Goal: Complete application form

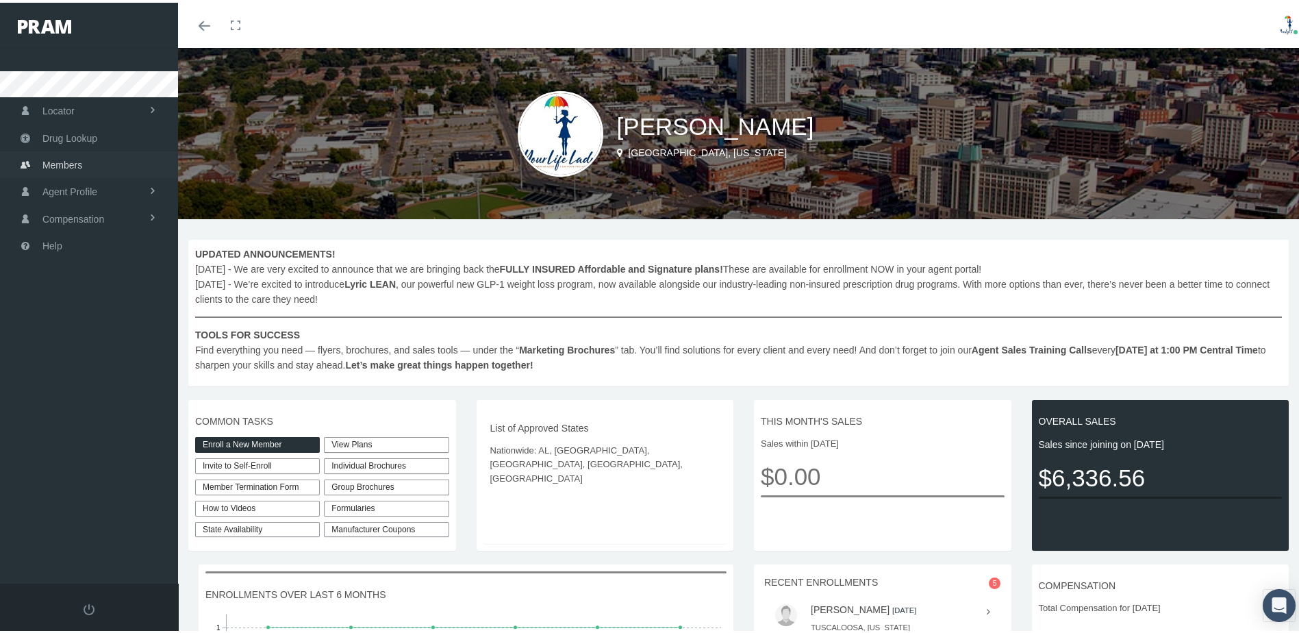
click at [70, 162] on span "Members" at bounding box center [62, 162] width 40 height 26
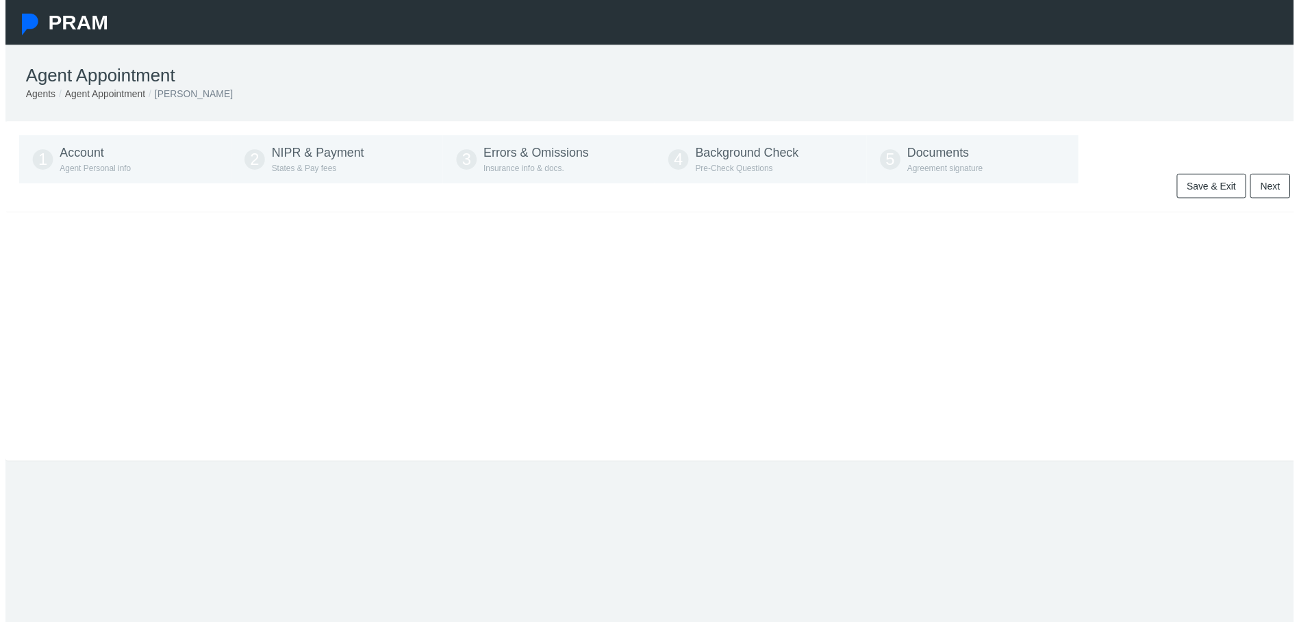
type input "[PHONE_NUMBER]"
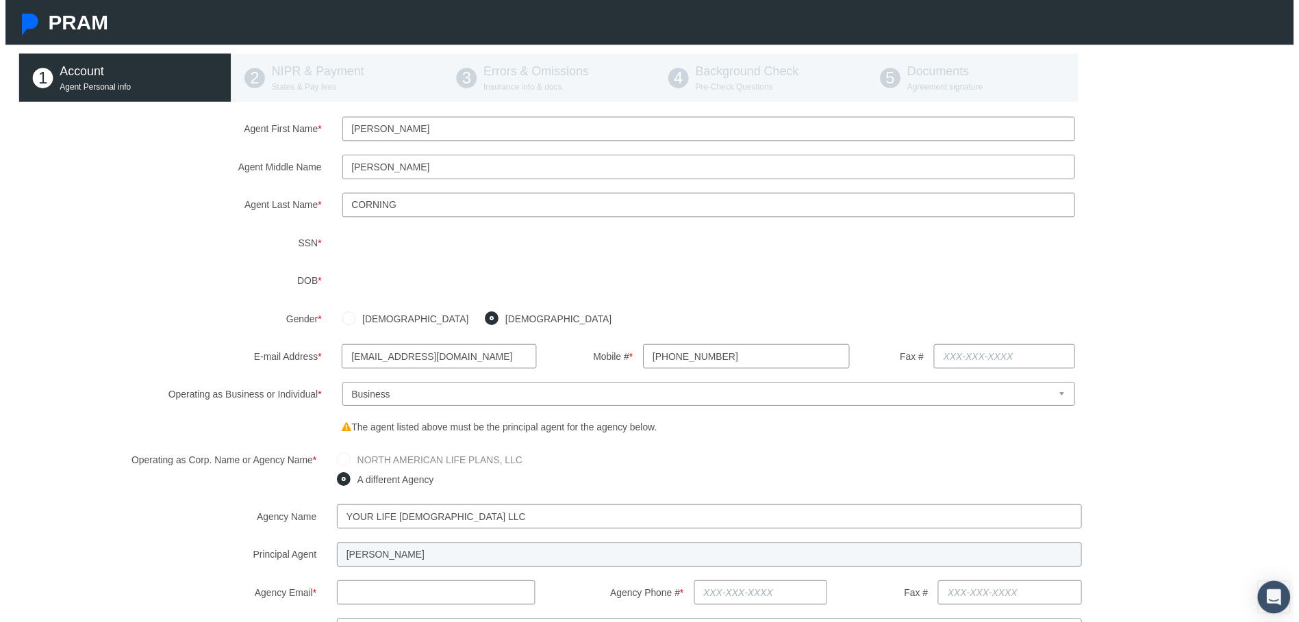
scroll to position [205, 0]
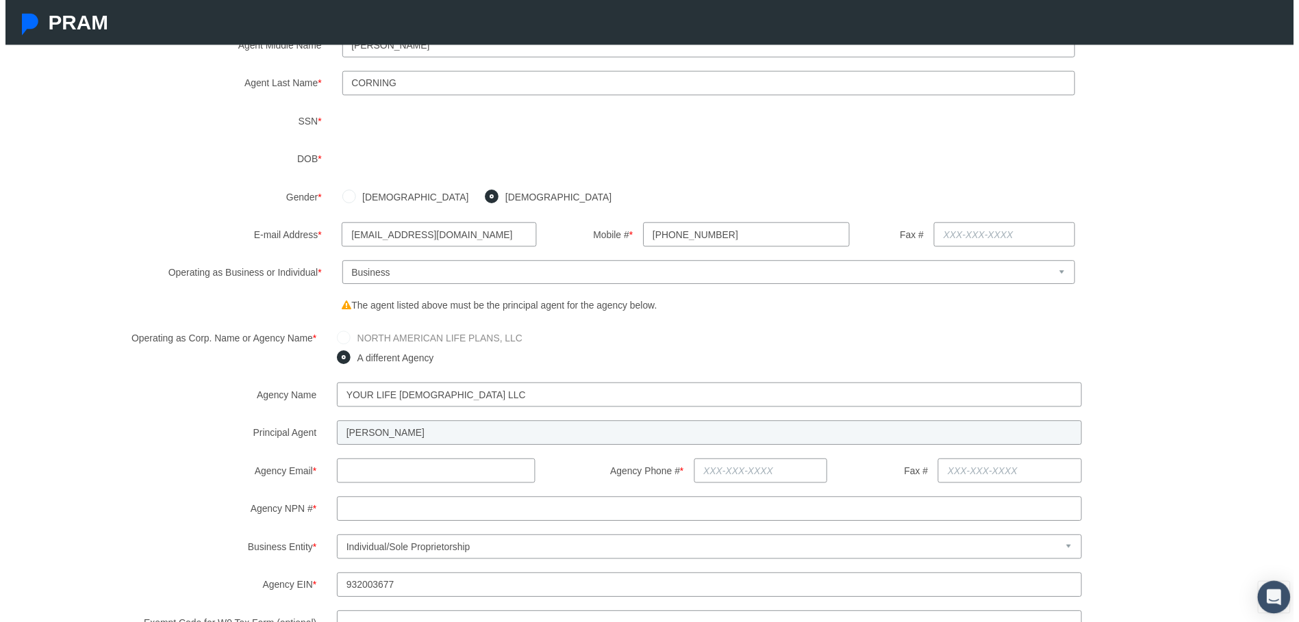
click at [447, 472] on input "text" at bounding box center [434, 474] width 200 height 25
type input "team@yourlifelady.com"
click at [483, 514] on input "Agency NPN # *" at bounding box center [709, 512] width 751 height 25
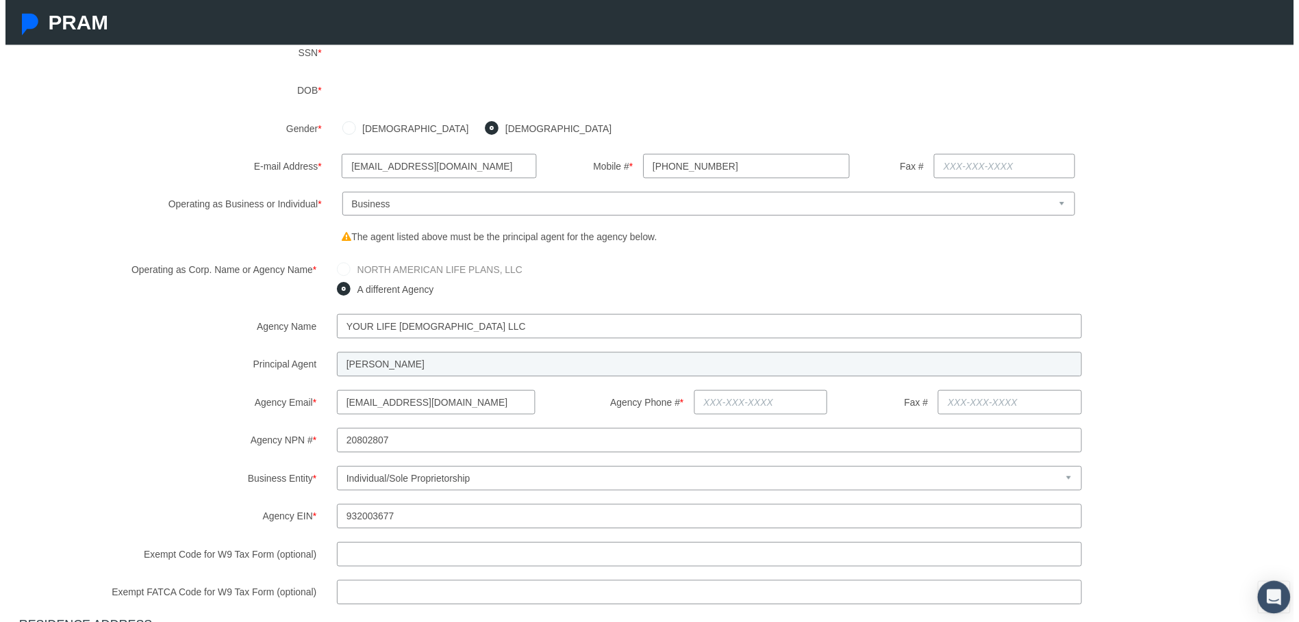
scroll to position [342, 0]
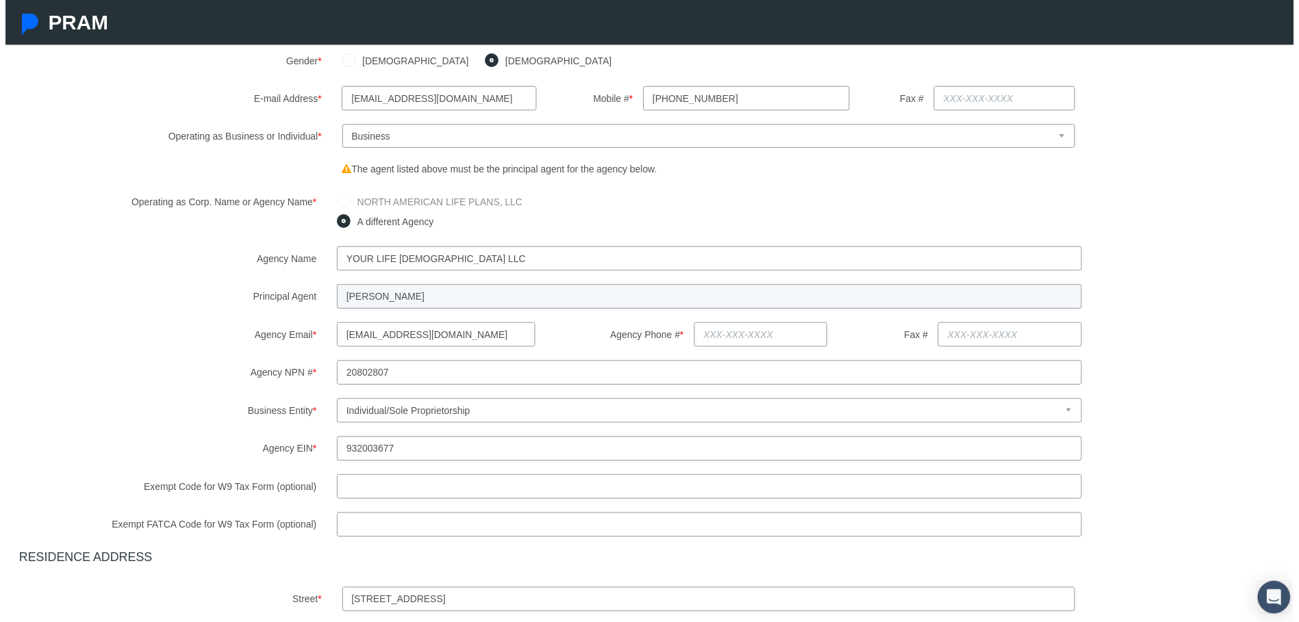
type input "20802807"
click at [622, 497] on input "Exempt Code for W9 Tax Form (optional)" at bounding box center [709, 490] width 751 height 25
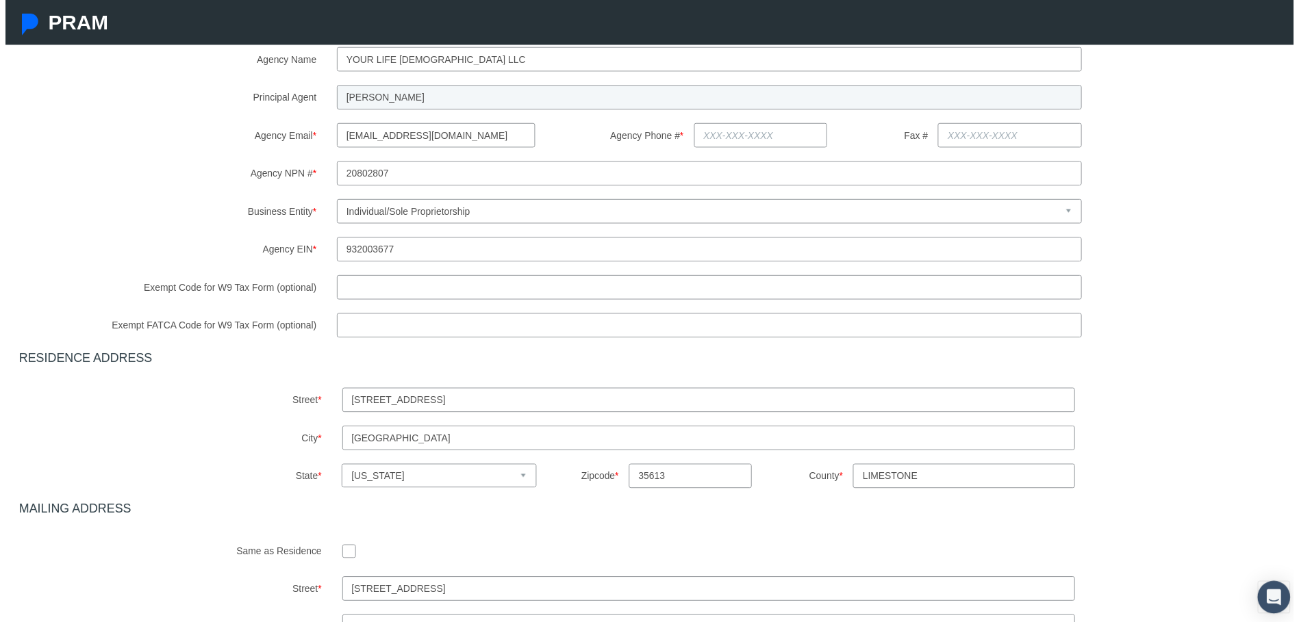
scroll to position [548, 0]
drag, startPoint x: 498, startPoint y: 400, endPoint x: 279, endPoint y: 389, distance: 219.3
click at [279, 389] on div "Street * 15845 LANDVIEW LANE" at bounding box center [654, 399] width 1302 height 25
type input "7531 Speckle Belly Blvd SE"
type input "ownes, Cross Roads"
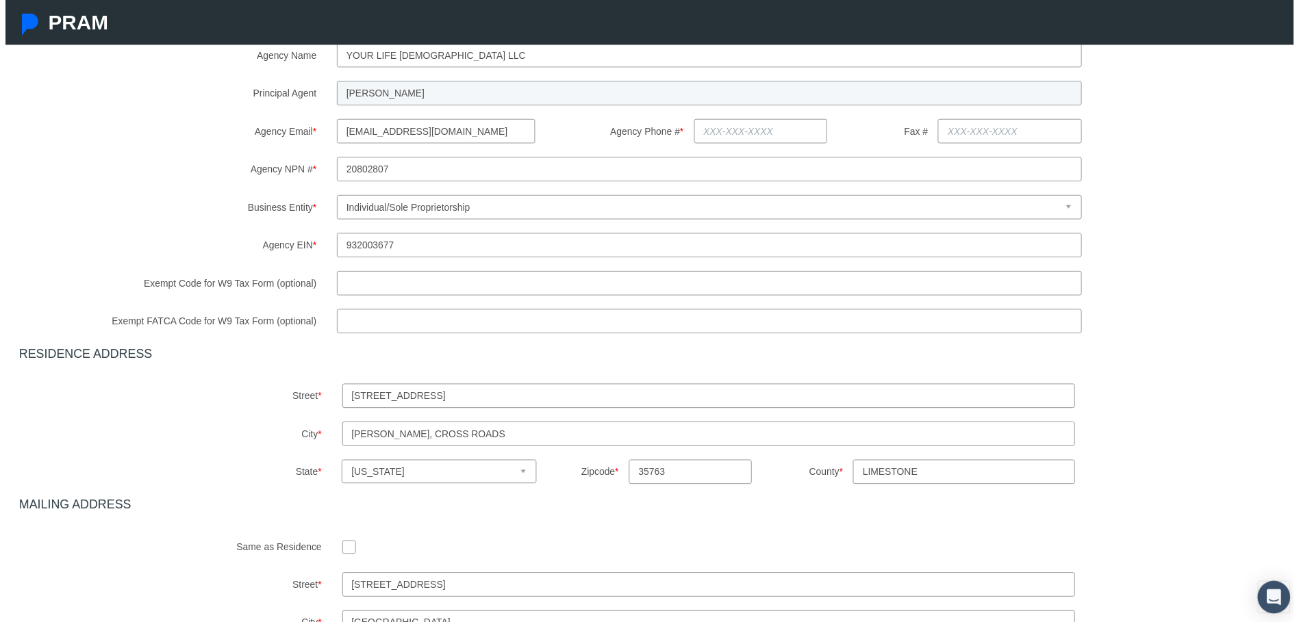
type input "35763"
drag, startPoint x: 972, startPoint y: 483, endPoint x: 793, endPoint y: 488, distance: 178.7
click at [793, 487] on div "County * LIMESTONE" at bounding box center [926, 475] width 326 height 25
click at [793, 487] on label "County *" at bounding box center [803, 475] width 81 height 24
click at [854, 488] on input "LIMESTONE" at bounding box center [966, 475] width 224 height 25
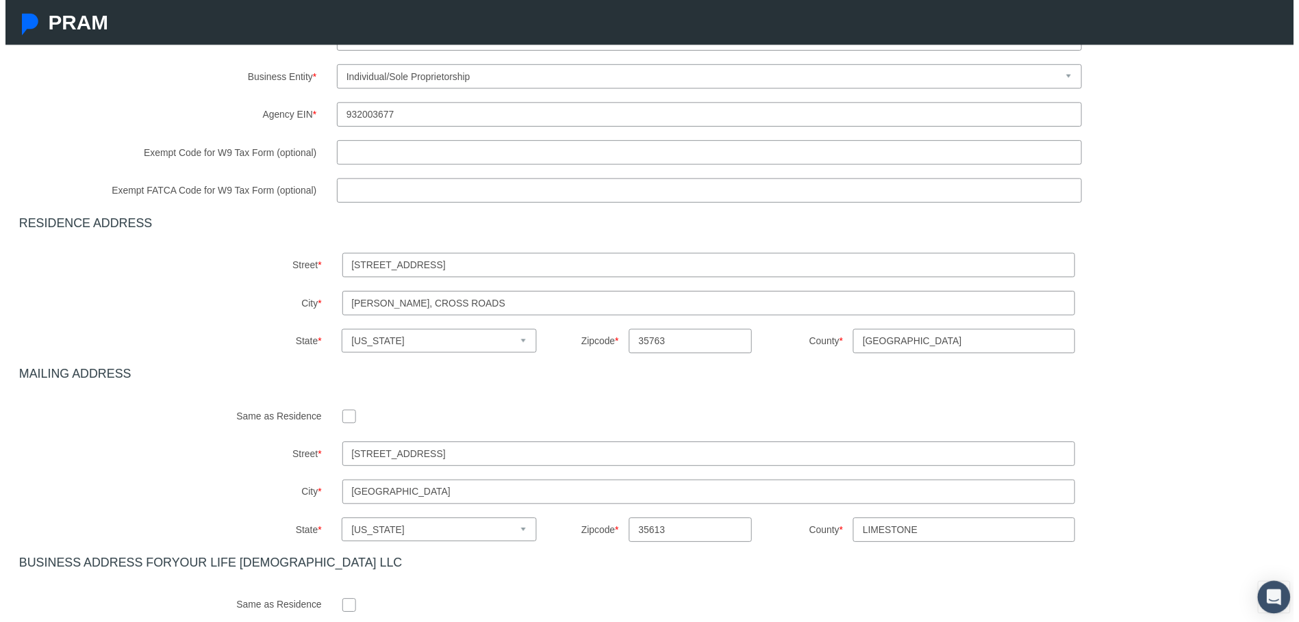
scroll to position [685, 0]
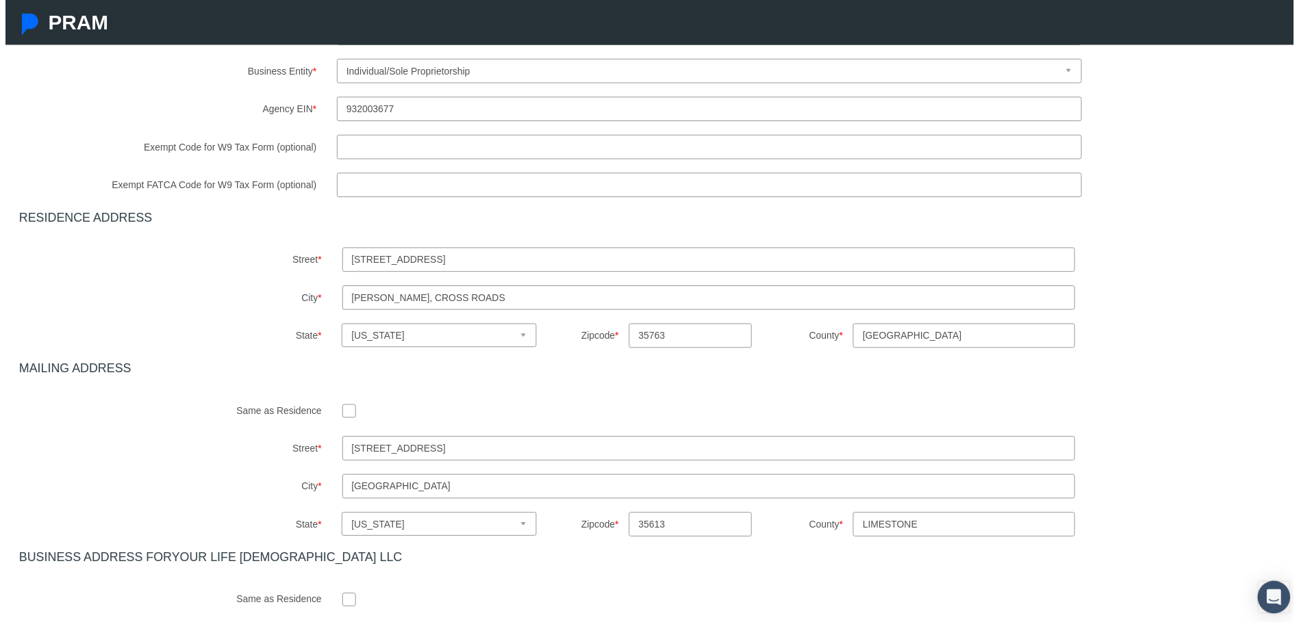
type input "Madison"
click at [346, 414] on input "checkbox" at bounding box center [347, 414] width 14 height 14
checkbox input "true"
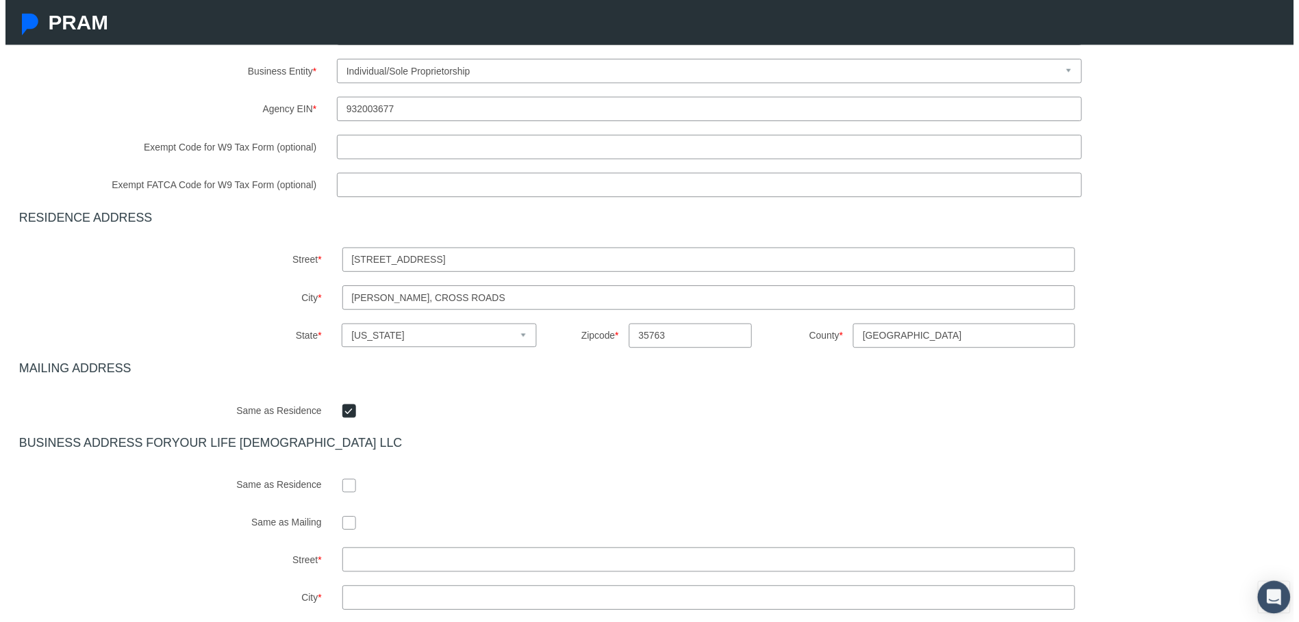
click at [343, 494] on input "checkbox" at bounding box center [347, 489] width 14 height 14
checkbox input "true"
click at [340, 528] on input "checkbox" at bounding box center [347, 527] width 14 height 14
checkbox input "true"
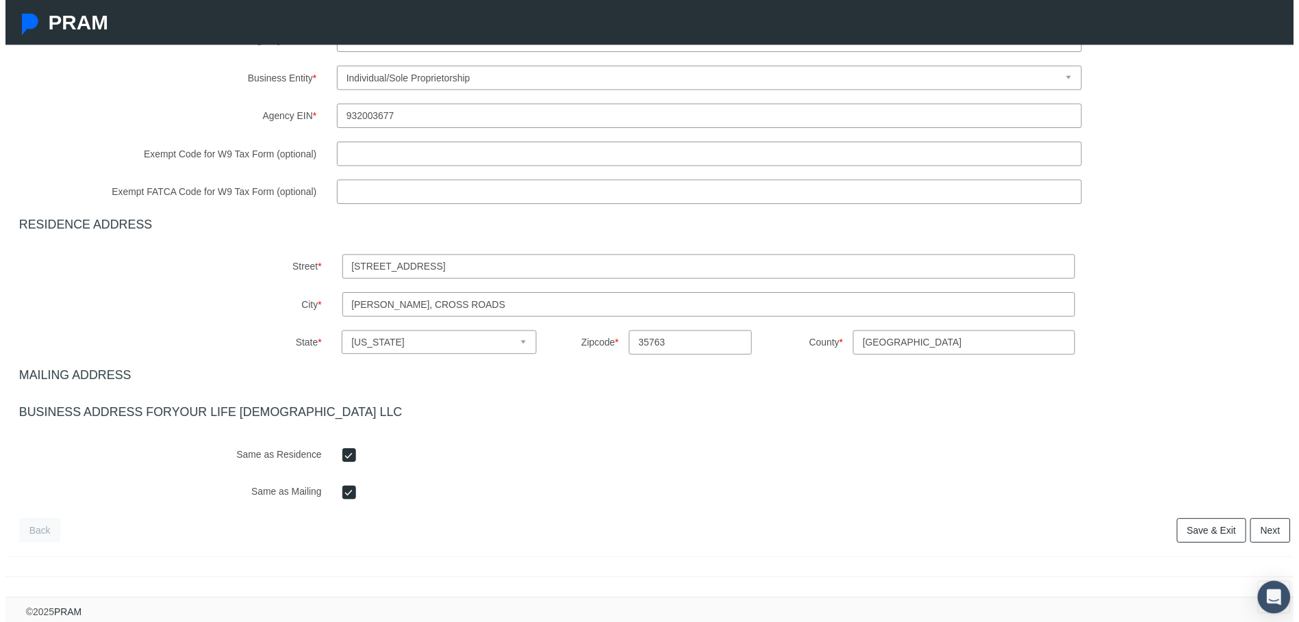
scroll to position [689, 0]
click at [1205, 526] on link "Save & Exit" at bounding box center [1216, 535] width 70 height 25
click at [1265, 526] on link "Next" at bounding box center [1275, 535] width 40 height 25
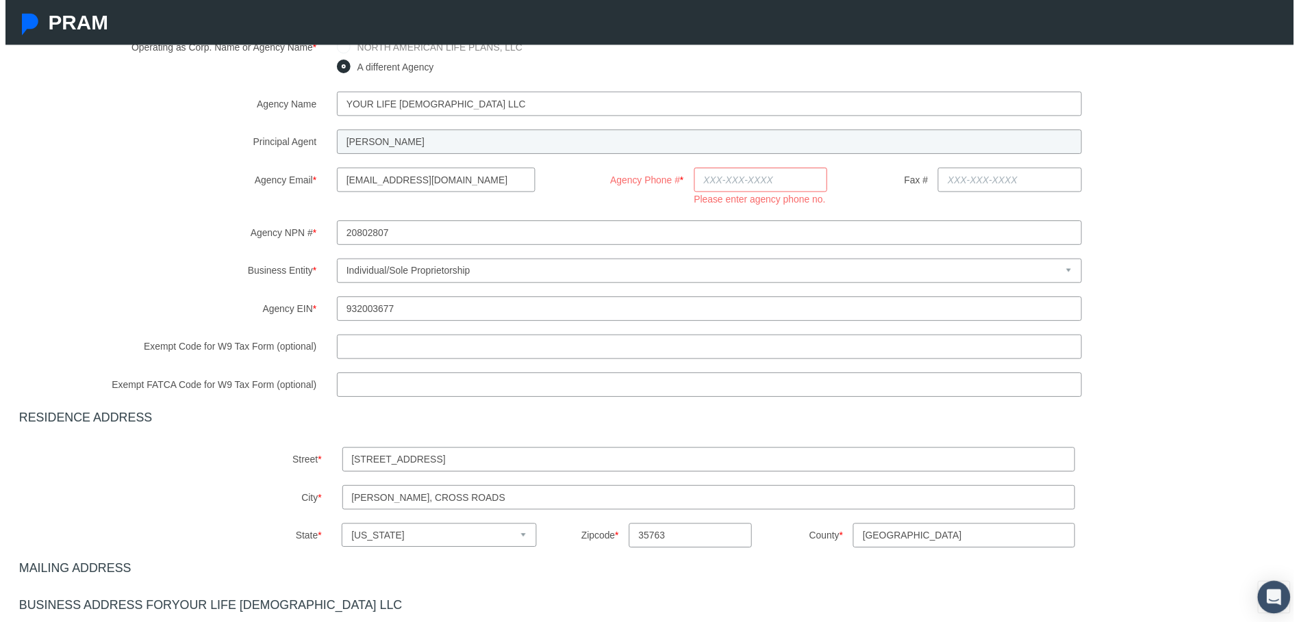
scroll to position [225, 0]
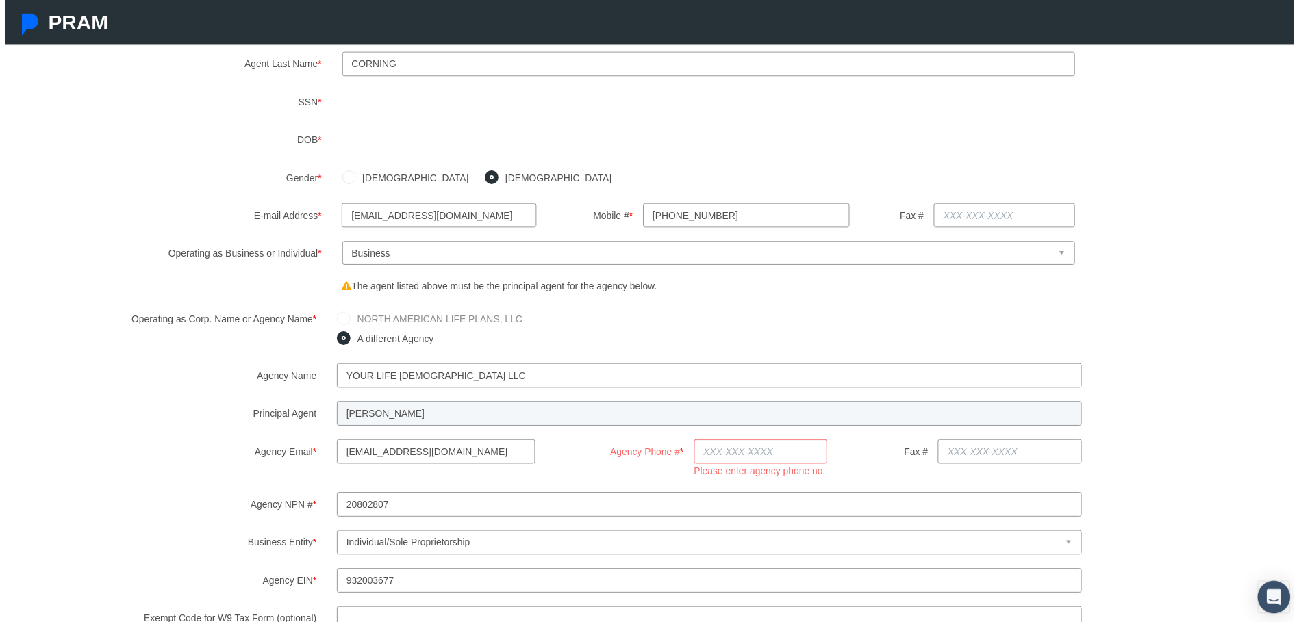
click at [699, 455] on input "Agency Phone # *" at bounding box center [761, 455] width 135 height 25
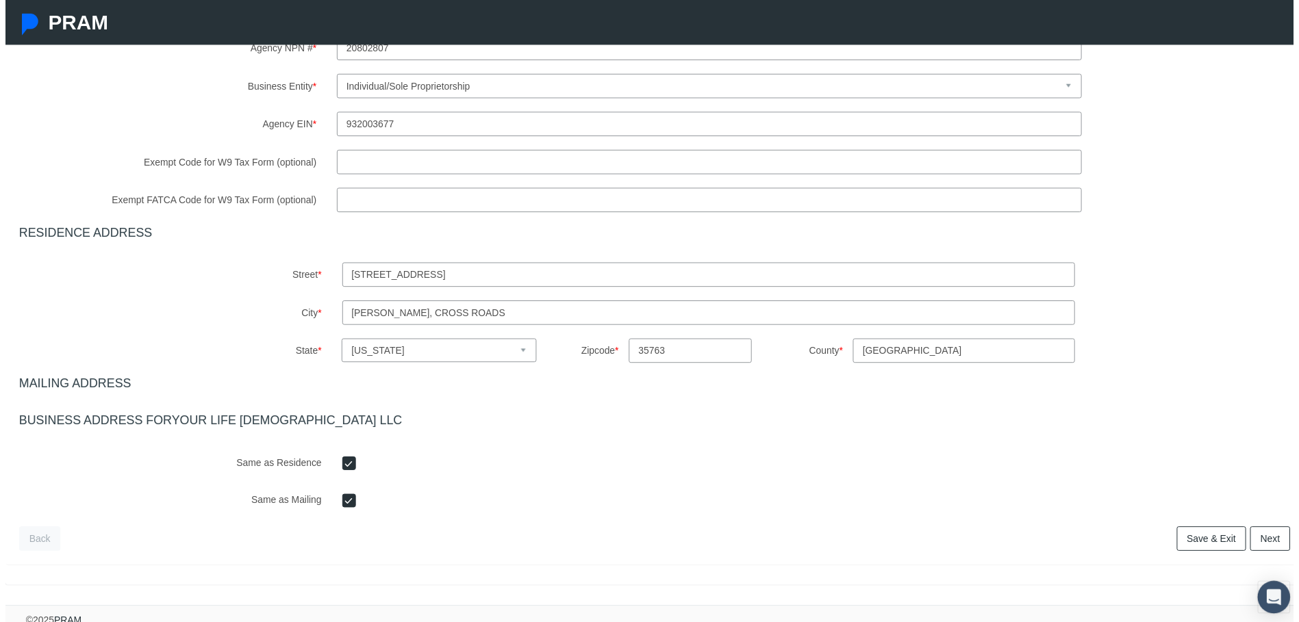
scroll to position [689, 0]
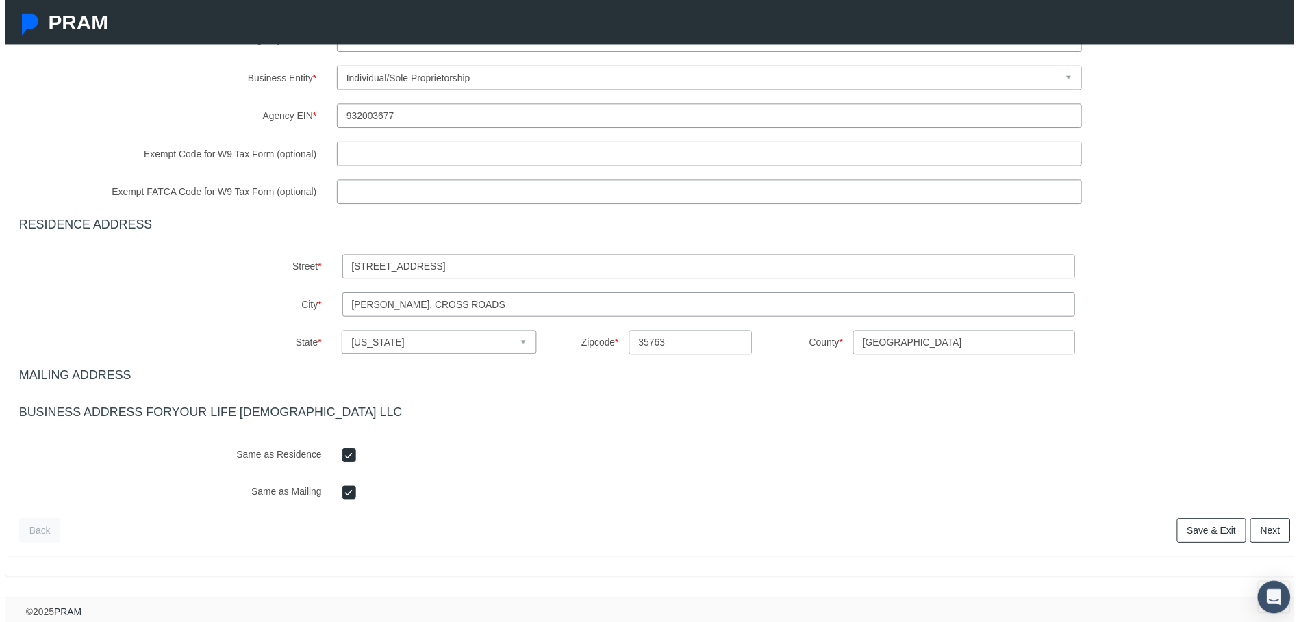
type input "256-262-7695"
click at [1268, 523] on link "Next" at bounding box center [1275, 535] width 40 height 25
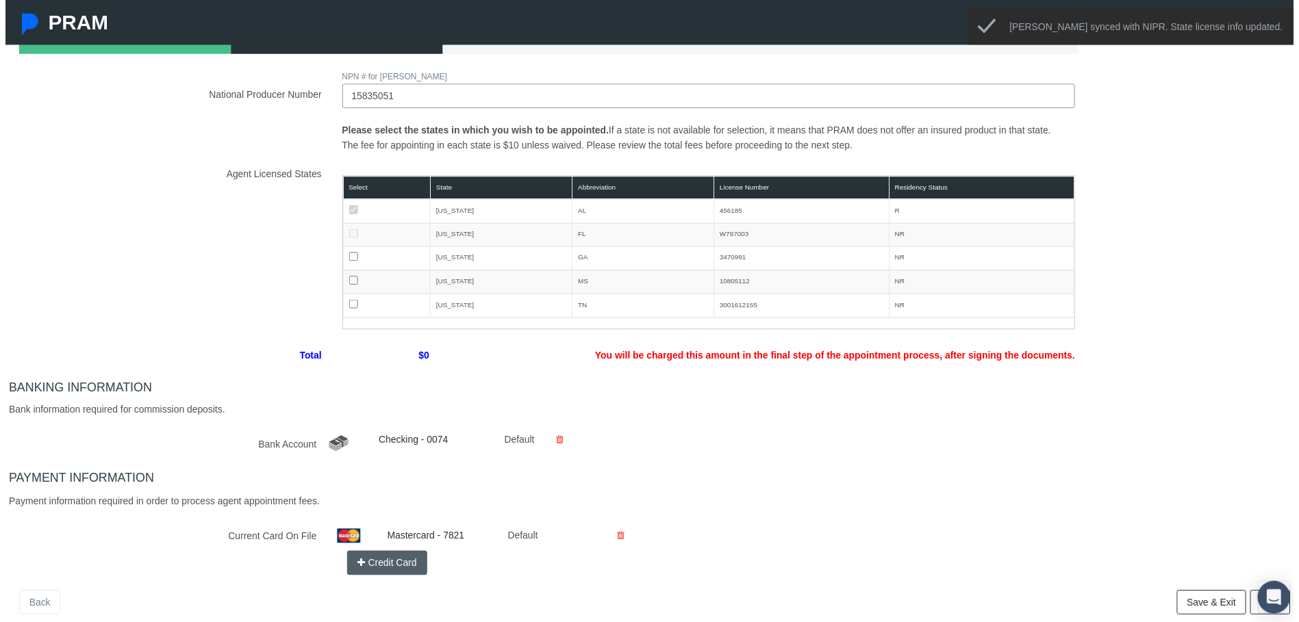
scroll to position [137, 0]
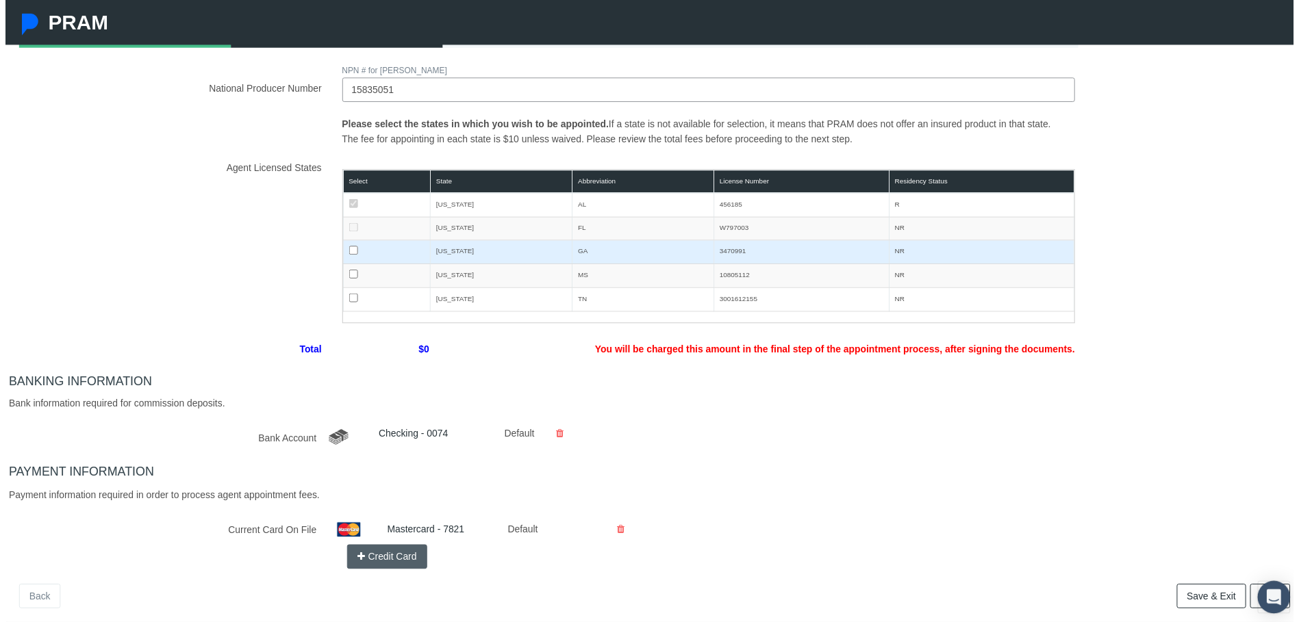
click at [346, 251] on input "checkbox" at bounding box center [350, 252] width 9 height 9
checkbox input "true"
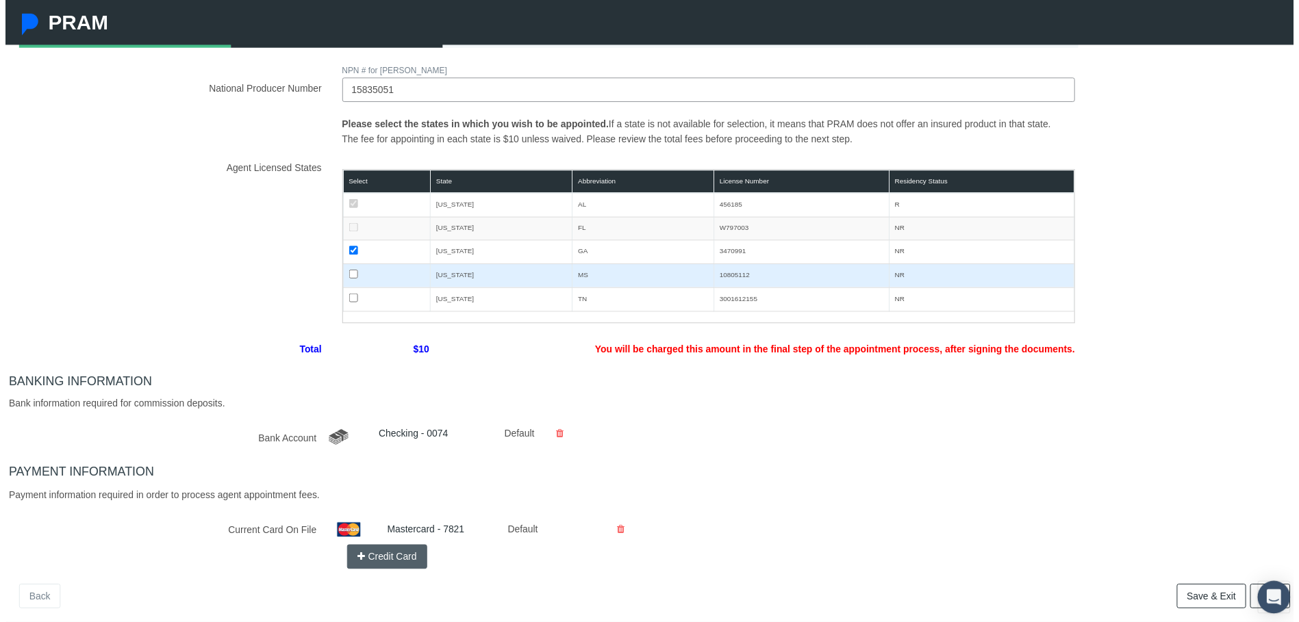
click at [346, 274] on input "checkbox" at bounding box center [350, 276] width 9 height 9
checkbox input "true"
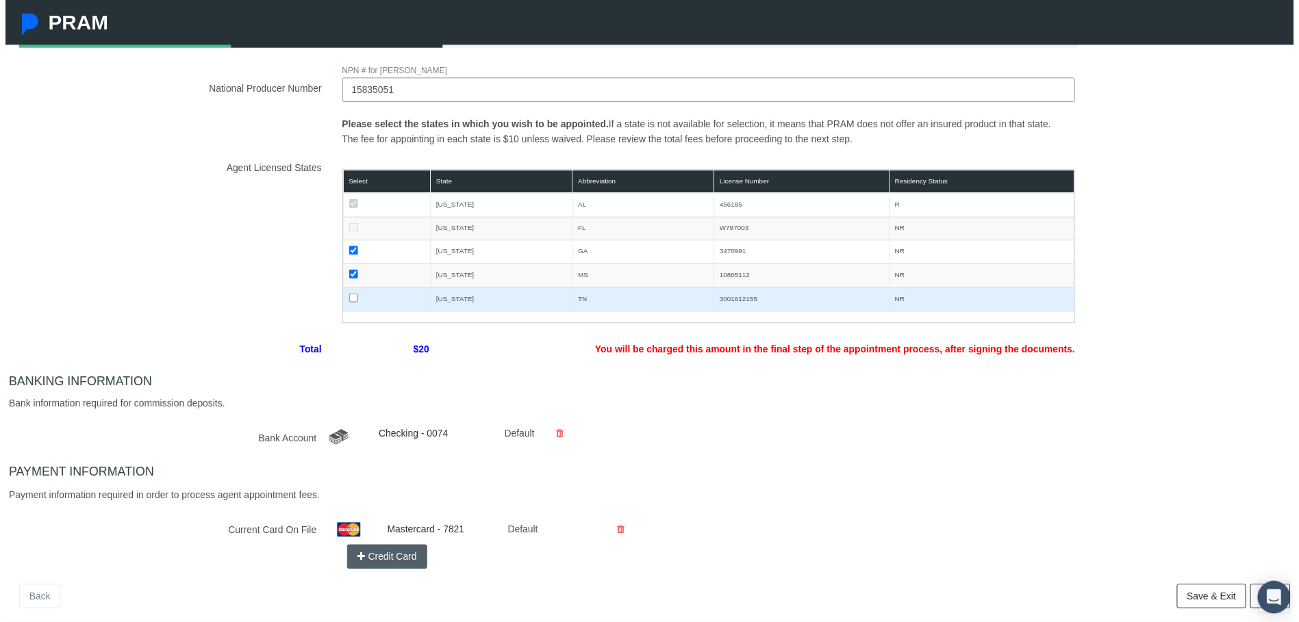
click at [350, 297] on input "checkbox" at bounding box center [350, 300] width 9 height 9
checkbox input "true"
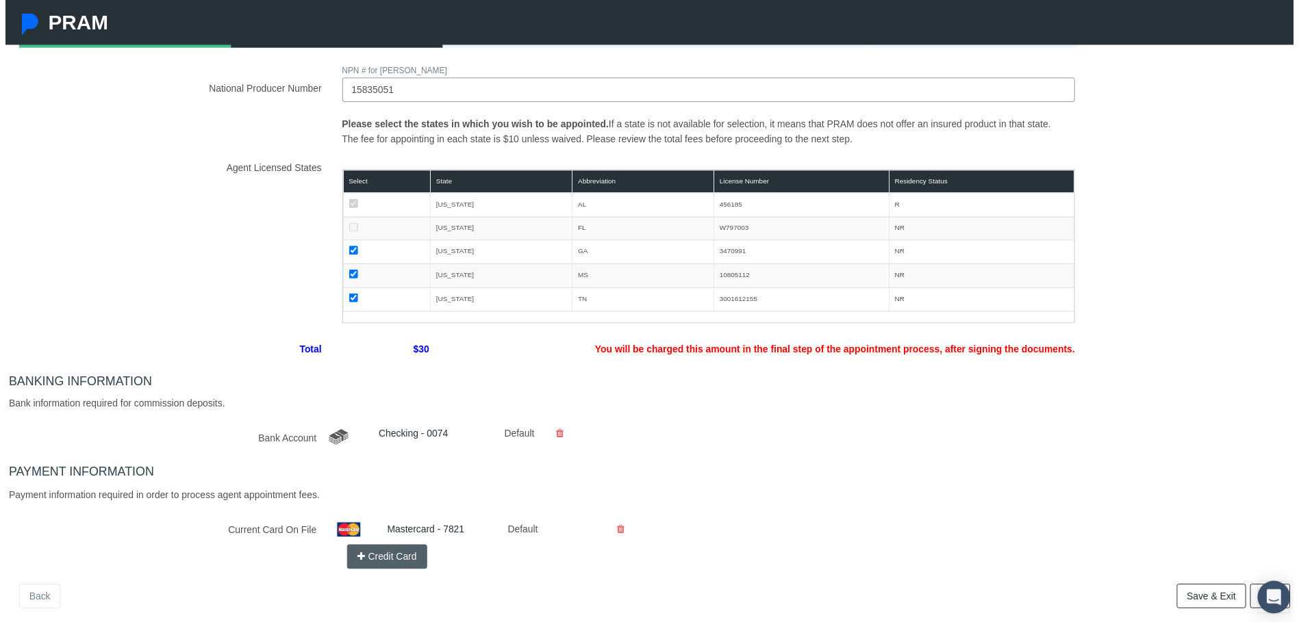
click at [616, 535] on icon at bounding box center [620, 534] width 8 height 24
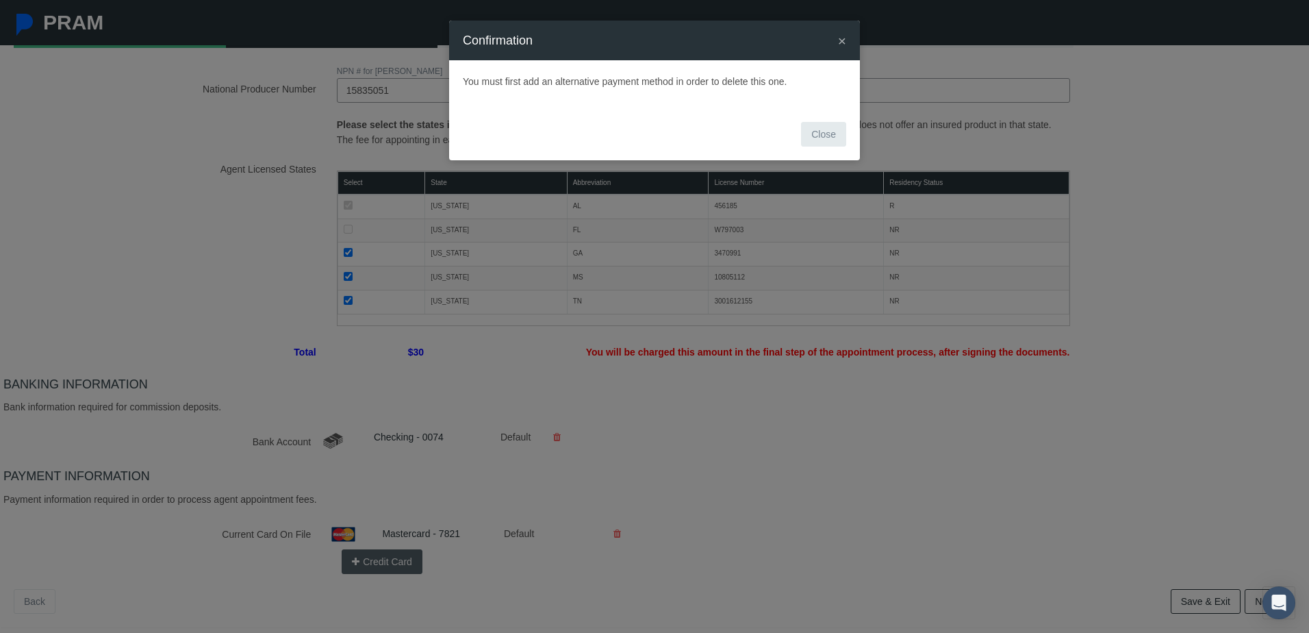
click at [826, 138] on button "Close" at bounding box center [823, 134] width 45 height 25
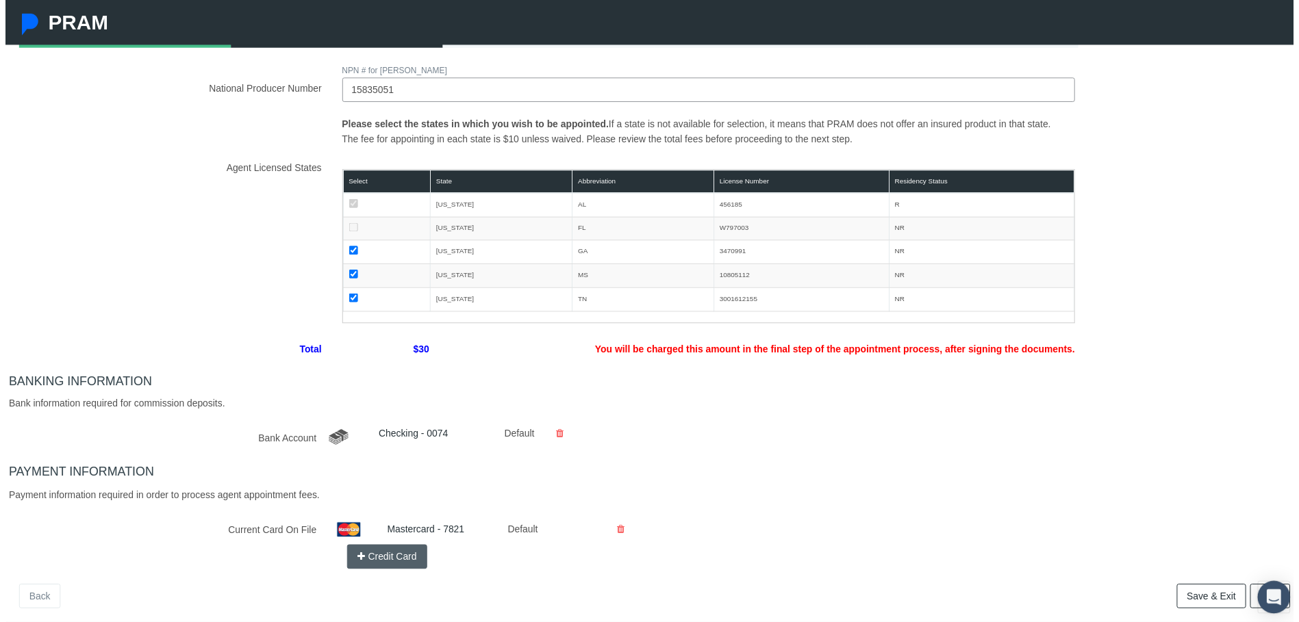
click at [372, 559] on button "Credit Card" at bounding box center [384, 561] width 81 height 25
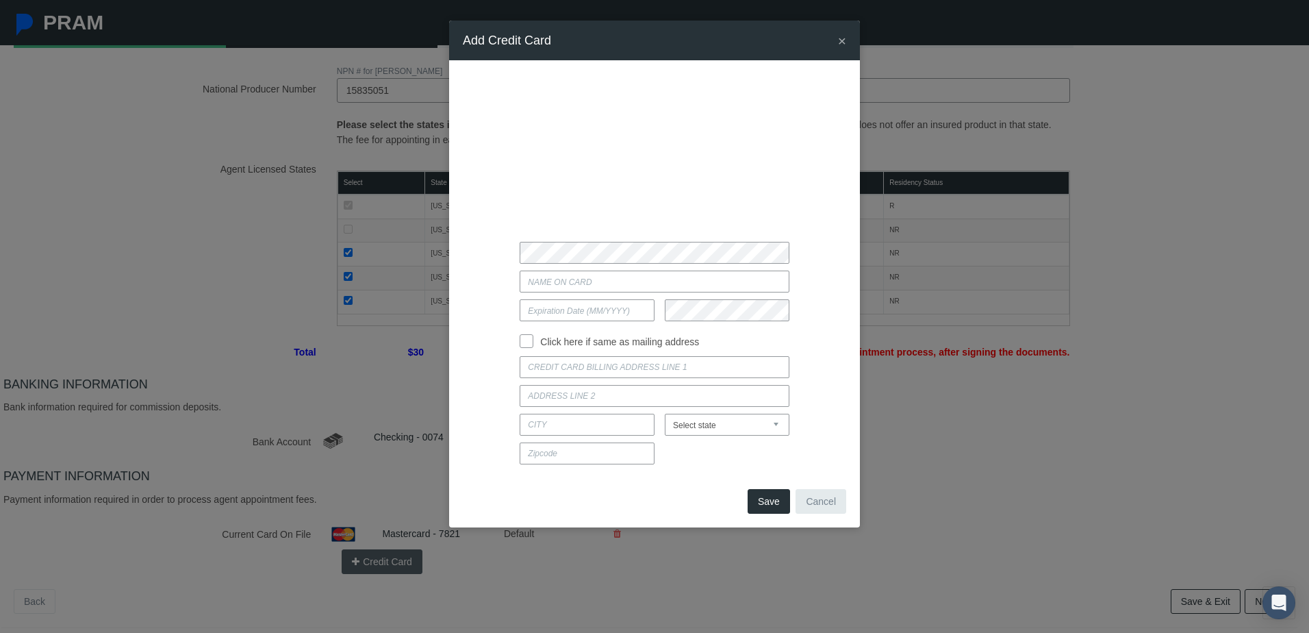
click at [565, 287] on input "Current Card On File" at bounding box center [654, 281] width 269 height 22
type input "Alysia Corning"
type input "09 / 29"
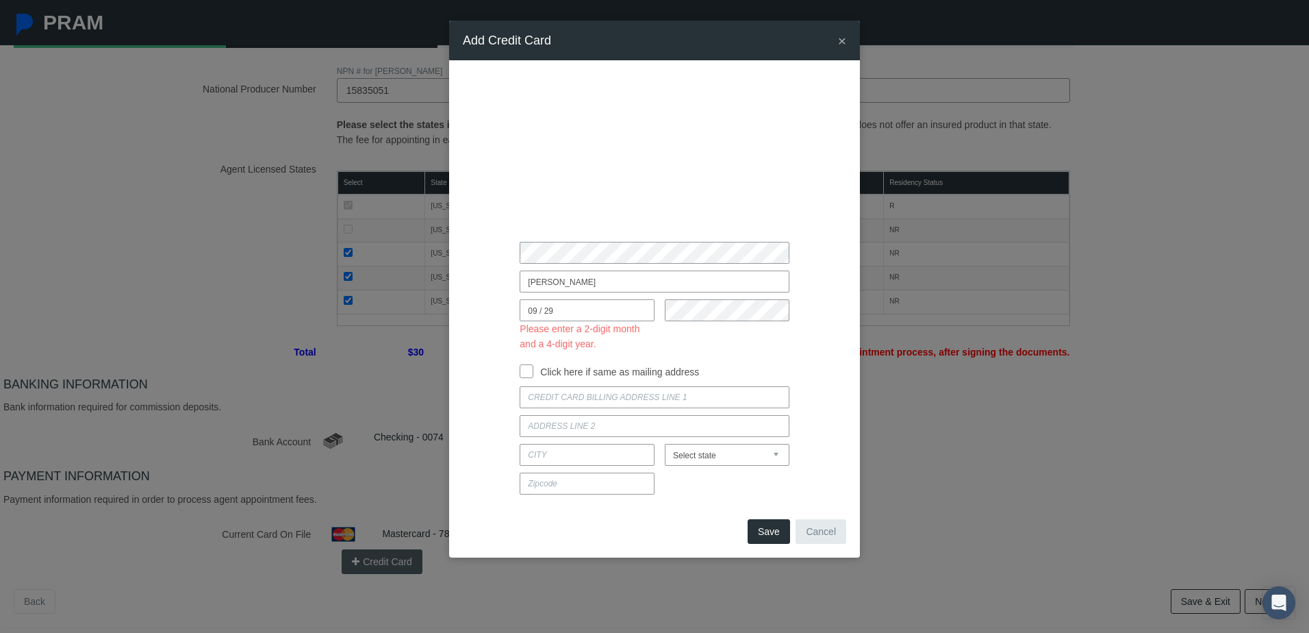
click at [527, 366] on input "Click here if same as mailing address" at bounding box center [527, 370] width 14 height 14
checkbox input "true"
type input "7531 SPECKLE BELLY BLVD SE"
type input "OWNES, CROSS ROADS"
select select "AL"
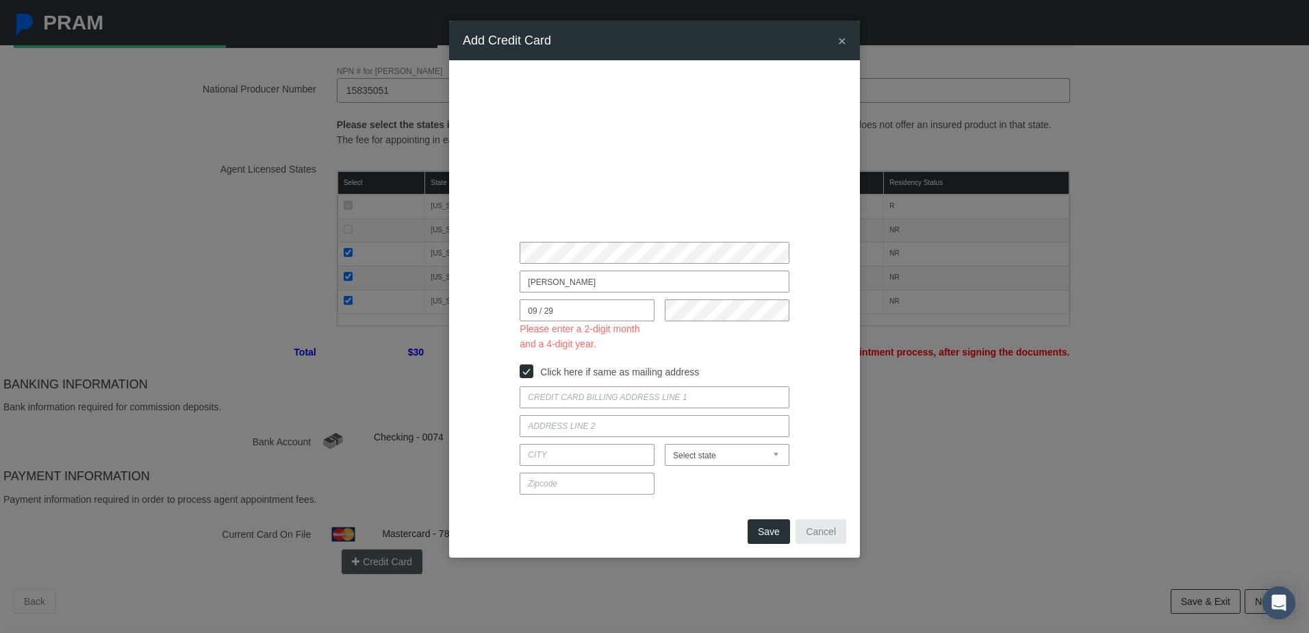
type input "35763"
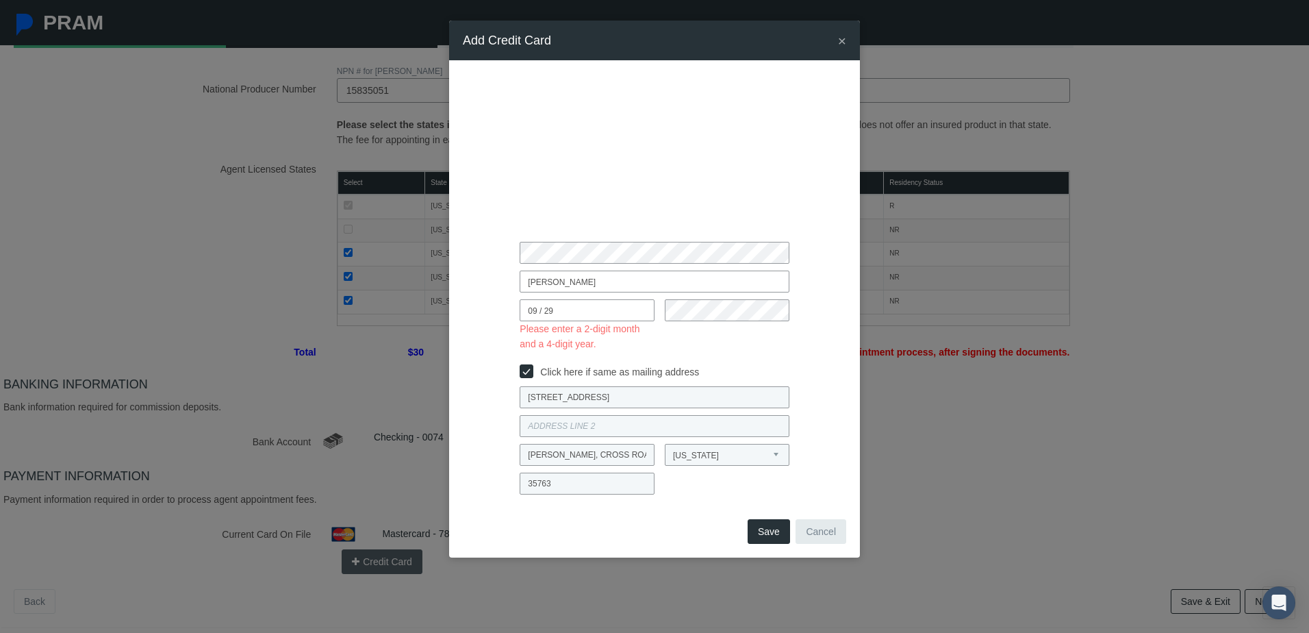
click at [771, 533] on button "Save" at bounding box center [769, 531] width 42 height 25
click at [604, 309] on input "09 / 29" at bounding box center [587, 310] width 135 height 22
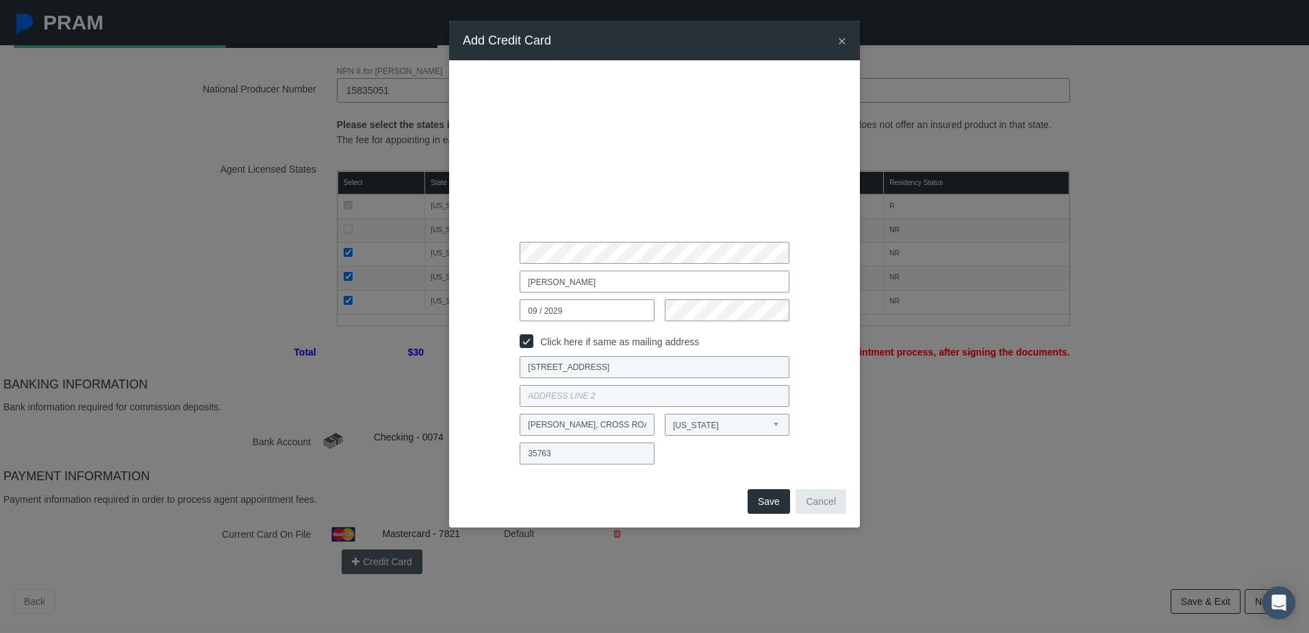
type input "09 / 2029"
click at [769, 500] on button "Save" at bounding box center [769, 501] width 42 height 25
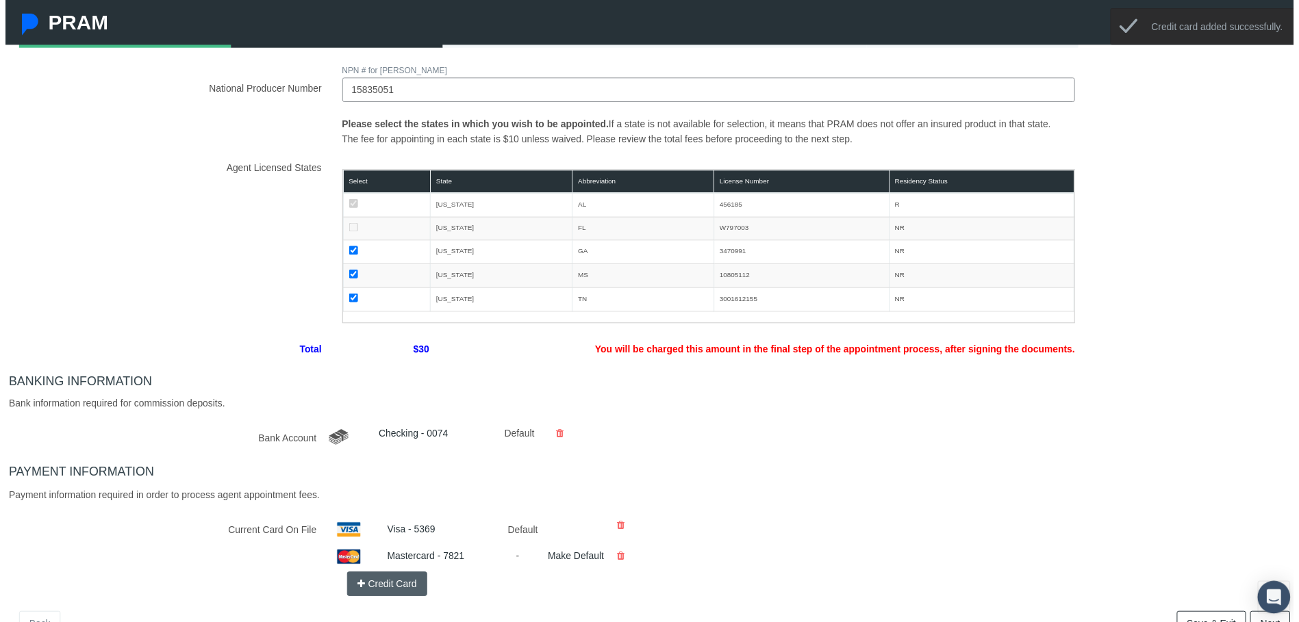
scroll to position [0, 0]
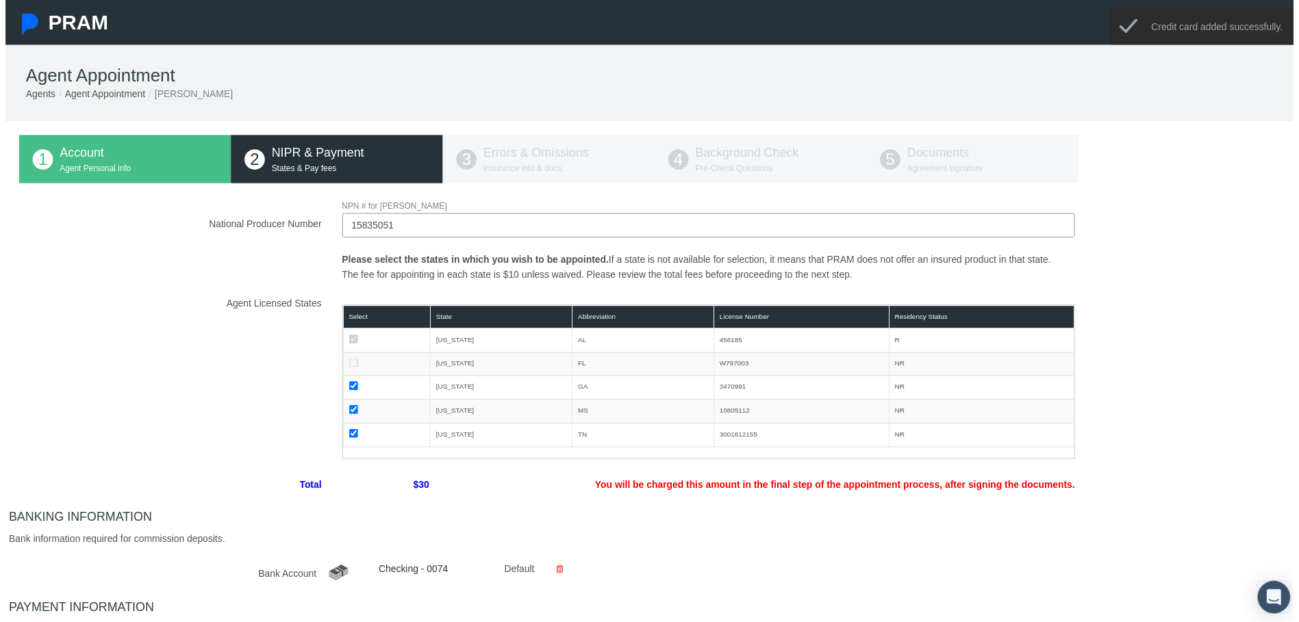
click at [99, 162] on div "Account Agent Personal info" at bounding box center [134, 160] width 159 height 32
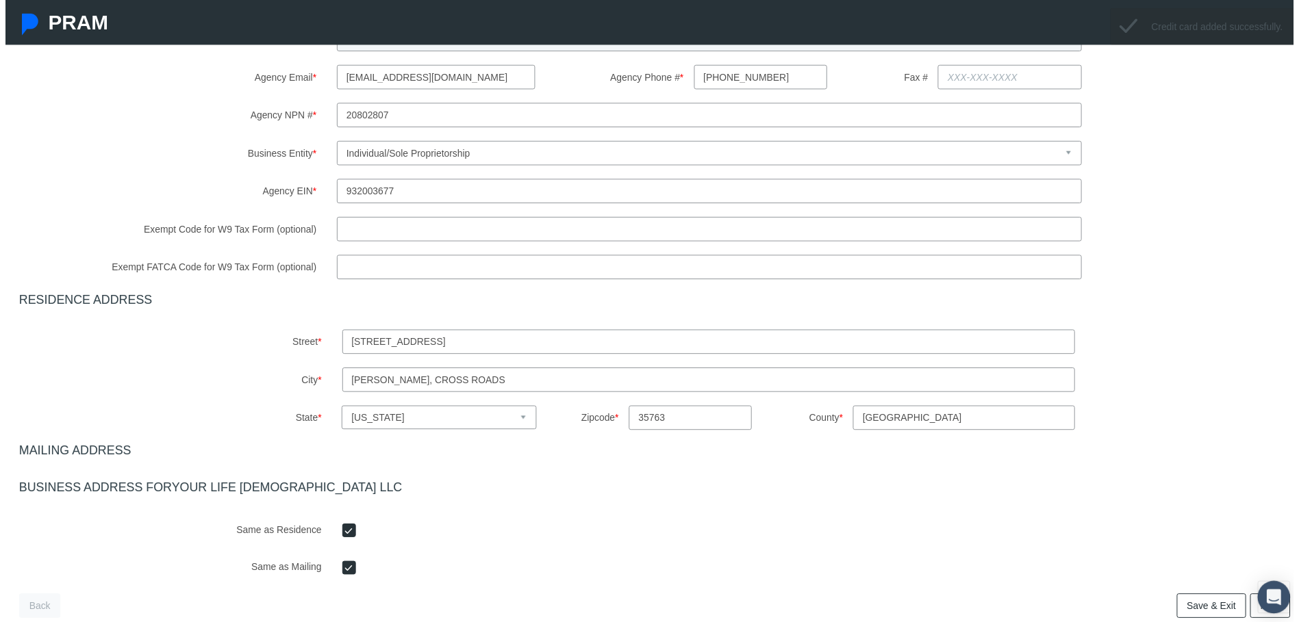
scroll to position [685, 0]
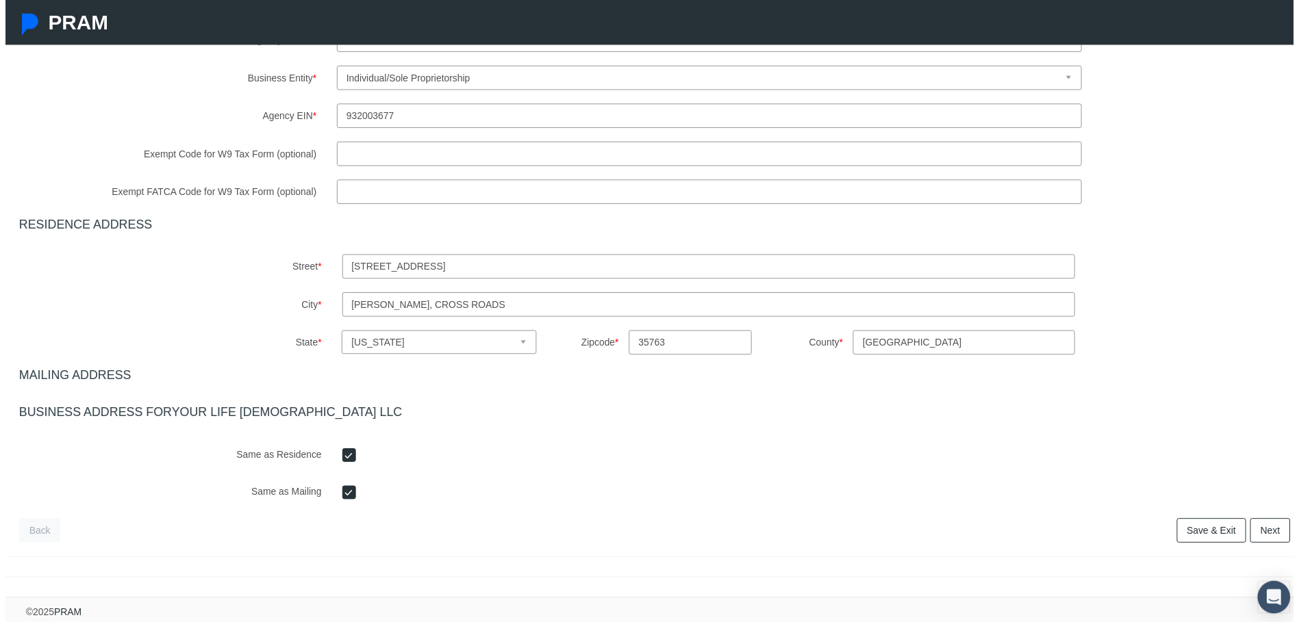
click at [366, 301] on input "ownes, Cross Roads" at bounding box center [709, 307] width 739 height 25
type input "owens, Cross Roads"
drag, startPoint x: 1256, startPoint y: 533, endPoint x: 1212, endPoint y: 521, distance: 46.2
click at [1256, 533] on link "Next" at bounding box center [1275, 535] width 40 height 25
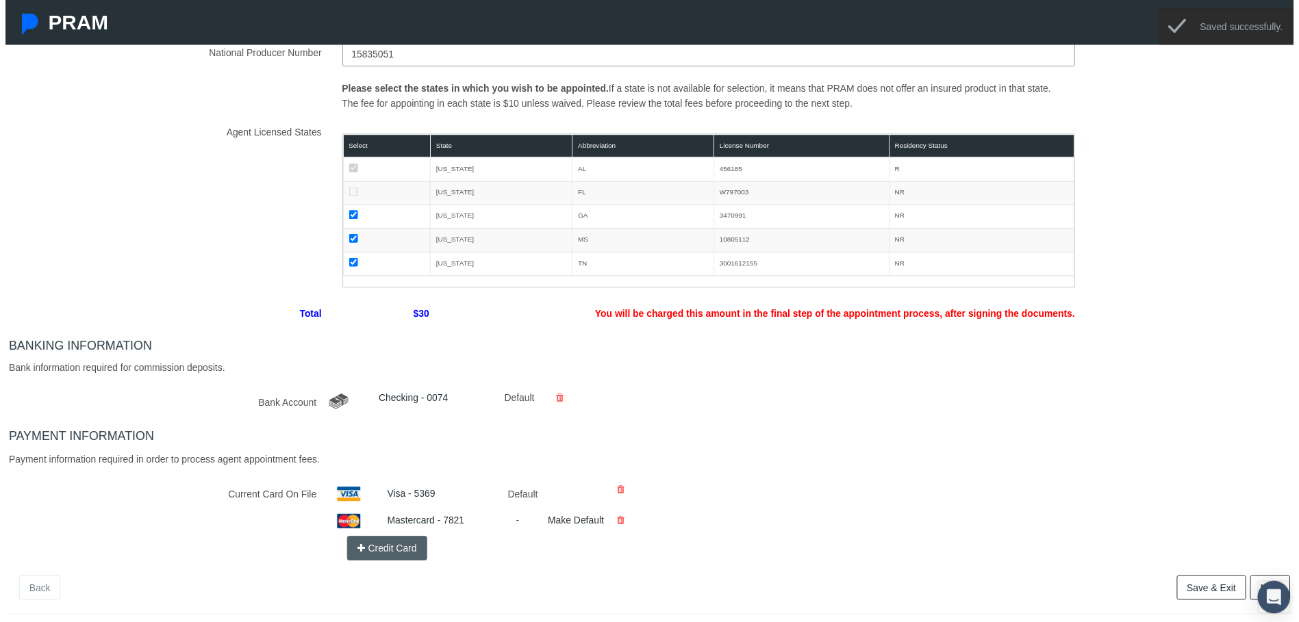
scroll to position [0, 0]
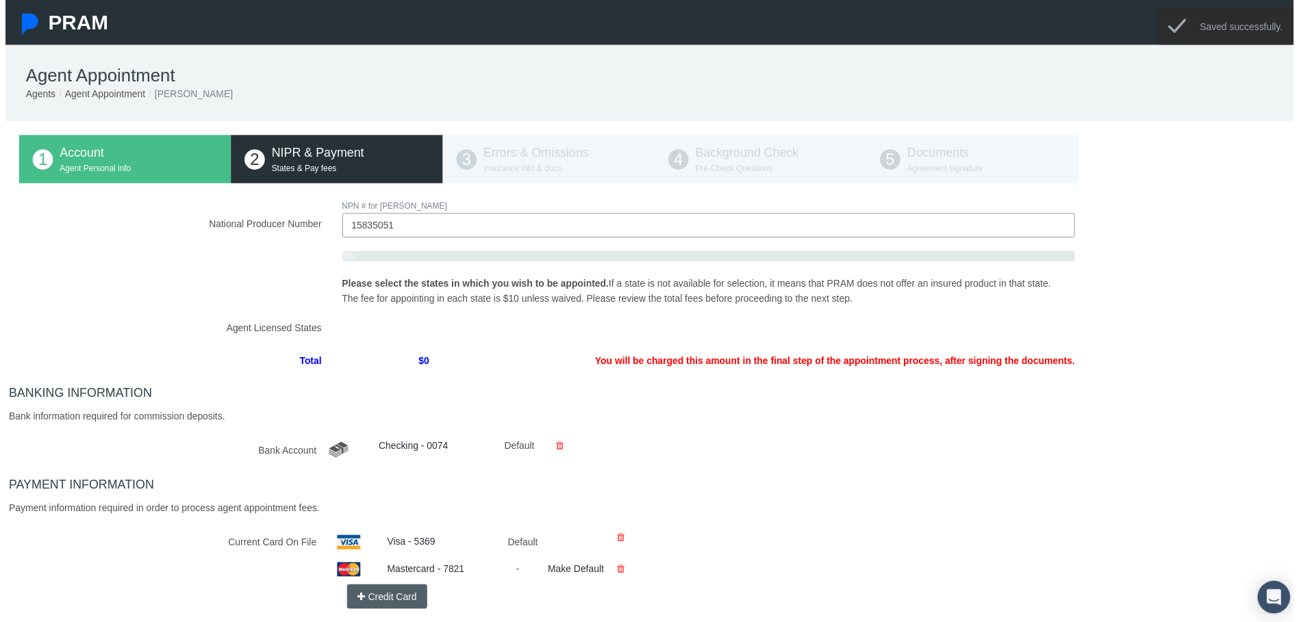
click at [136, 169] on p "Agent Personal info" at bounding box center [134, 170] width 159 height 13
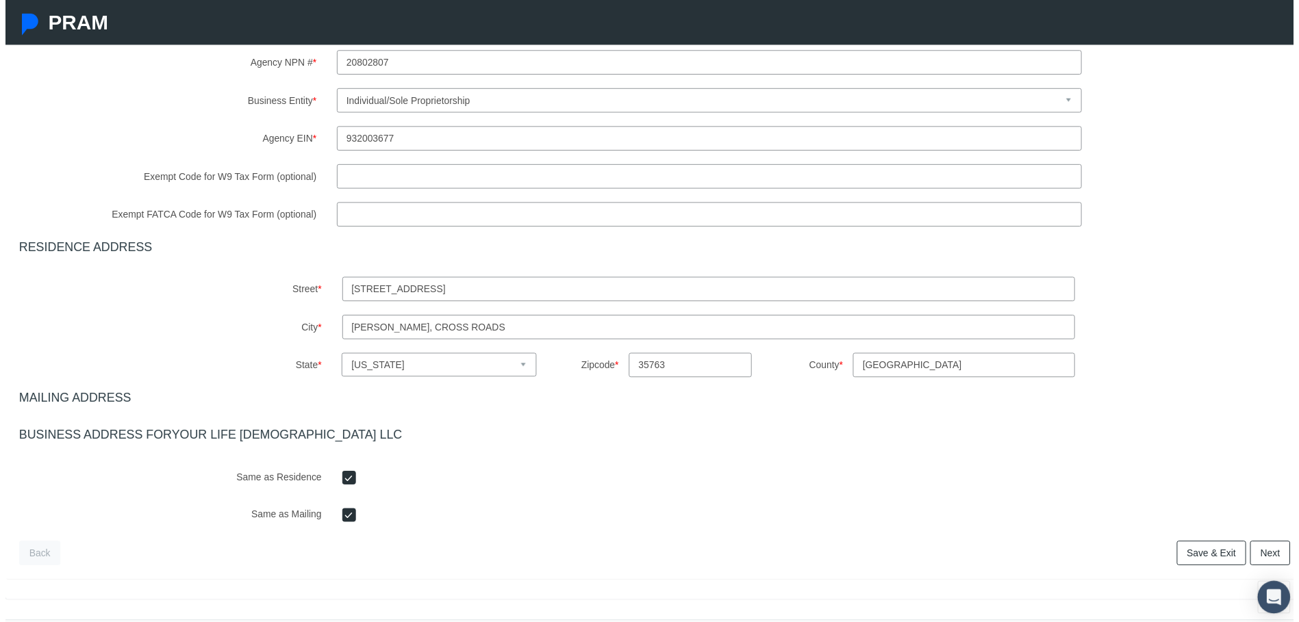
scroll to position [689, 0]
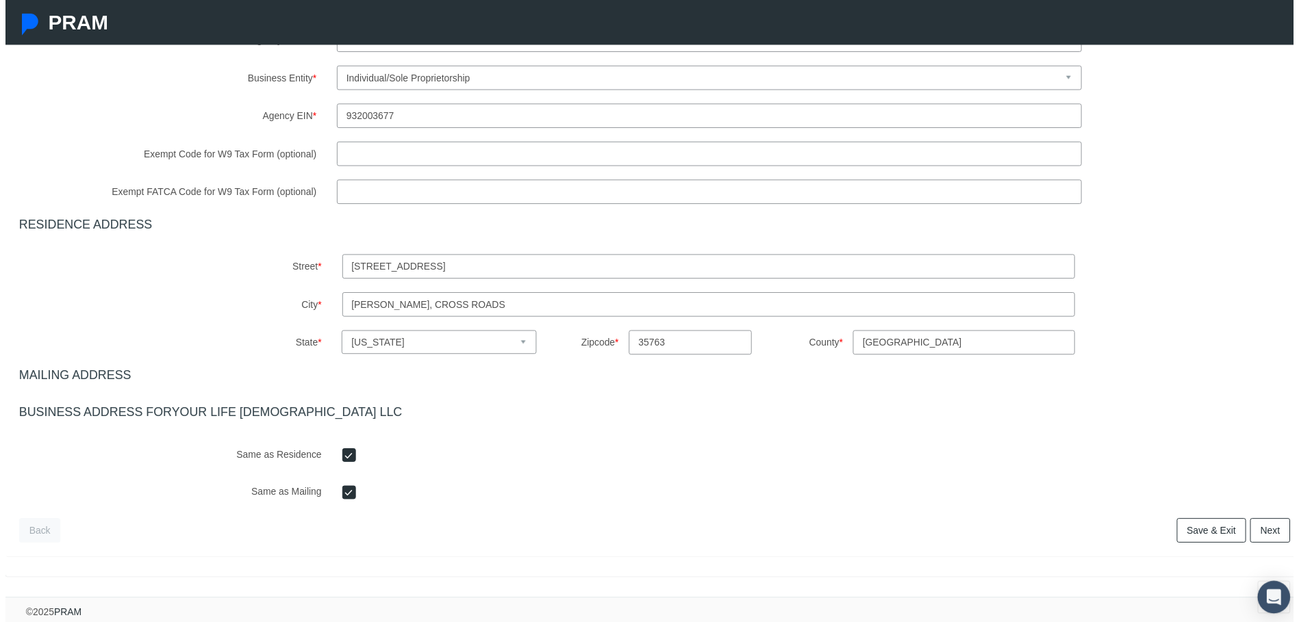
click at [1264, 533] on link "Next" at bounding box center [1275, 535] width 40 height 25
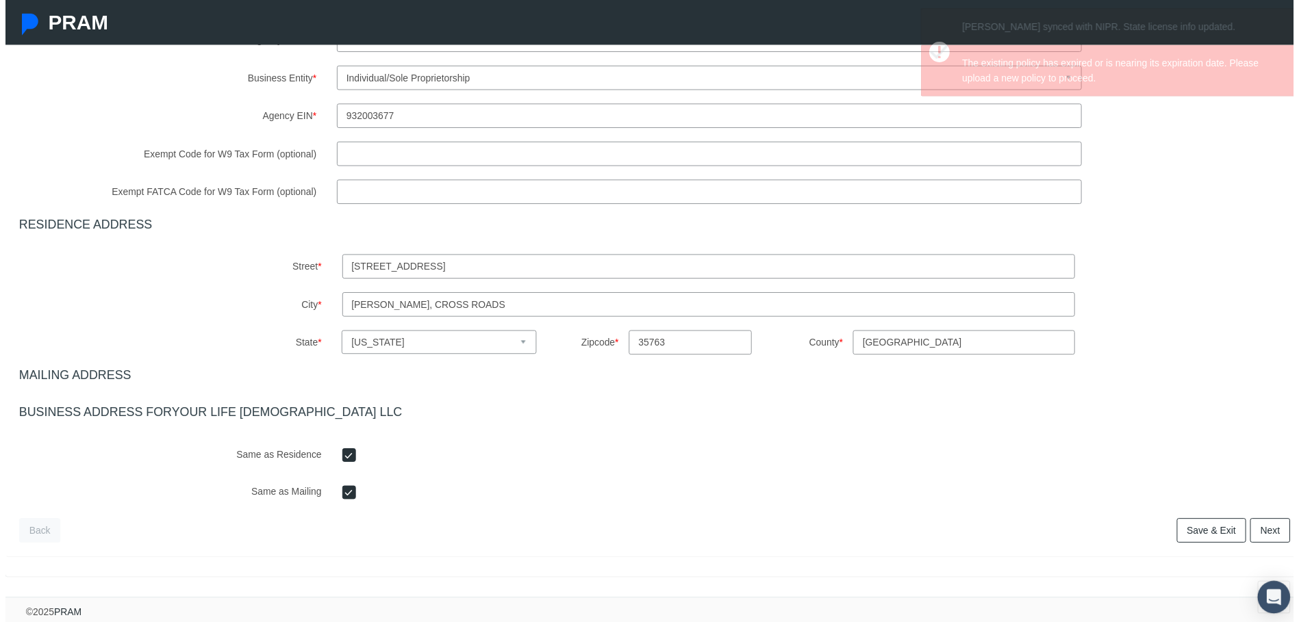
click at [1273, 524] on link "Next" at bounding box center [1275, 535] width 40 height 25
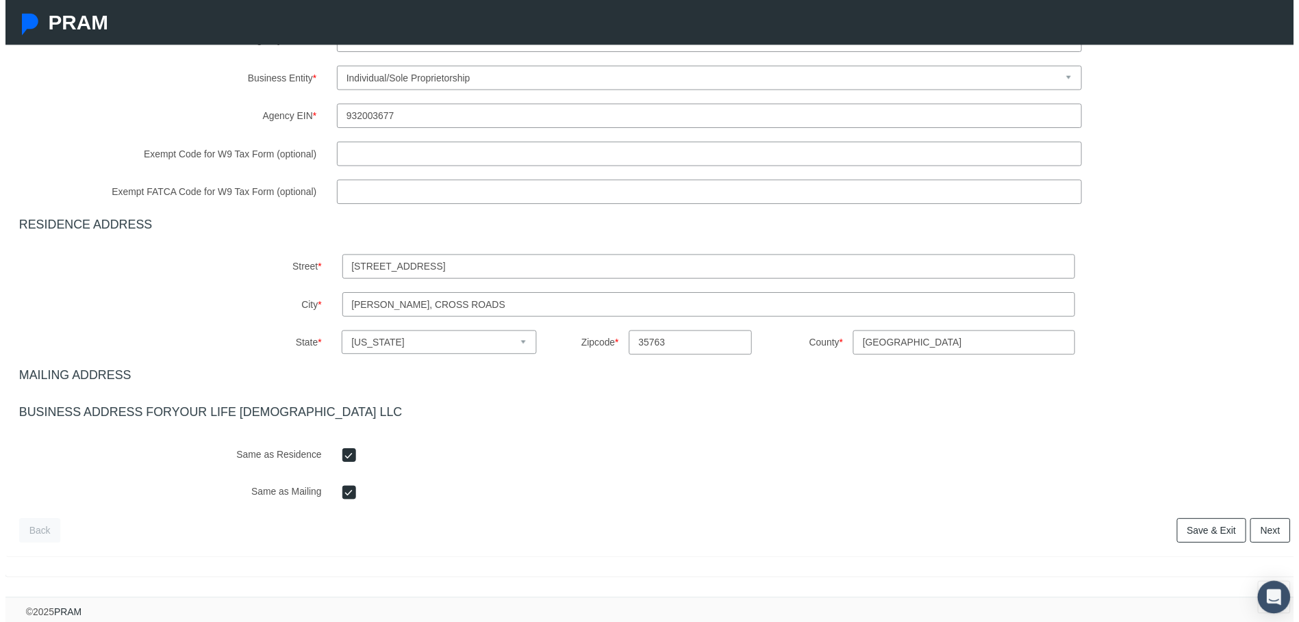
click at [1260, 525] on link "Next" at bounding box center [1275, 535] width 40 height 25
click at [1281, 528] on link "Next" at bounding box center [1275, 535] width 40 height 25
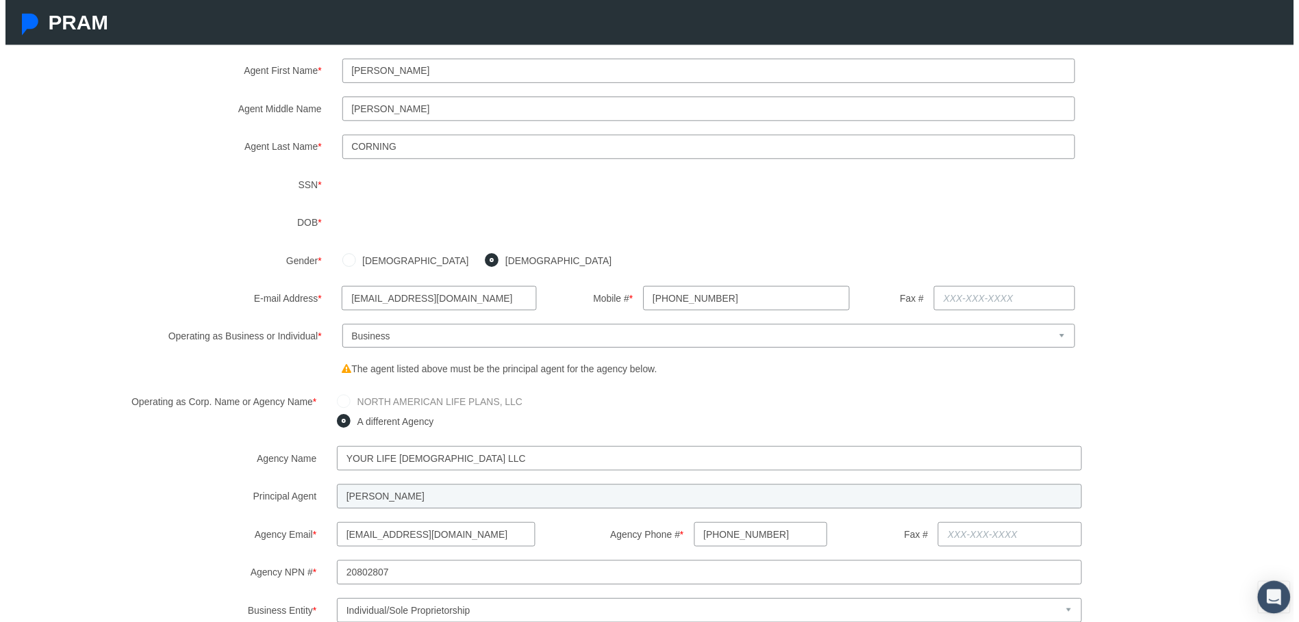
scroll to position [0, 0]
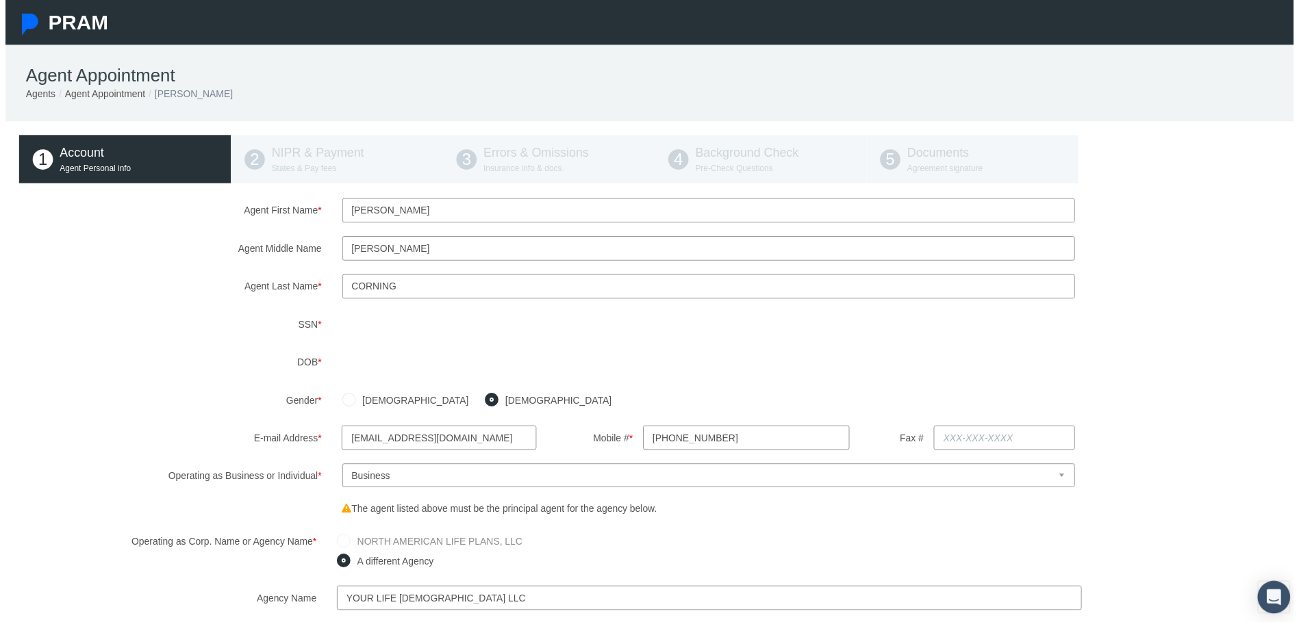
click at [498, 475] on select "Select Business or Individual Business Individual" at bounding box center [709, 480] width 739 height 24
click at [340, 468] on select "Select Business or Individual Business Individual" at bounding box center [709, 480] width 739 height 24
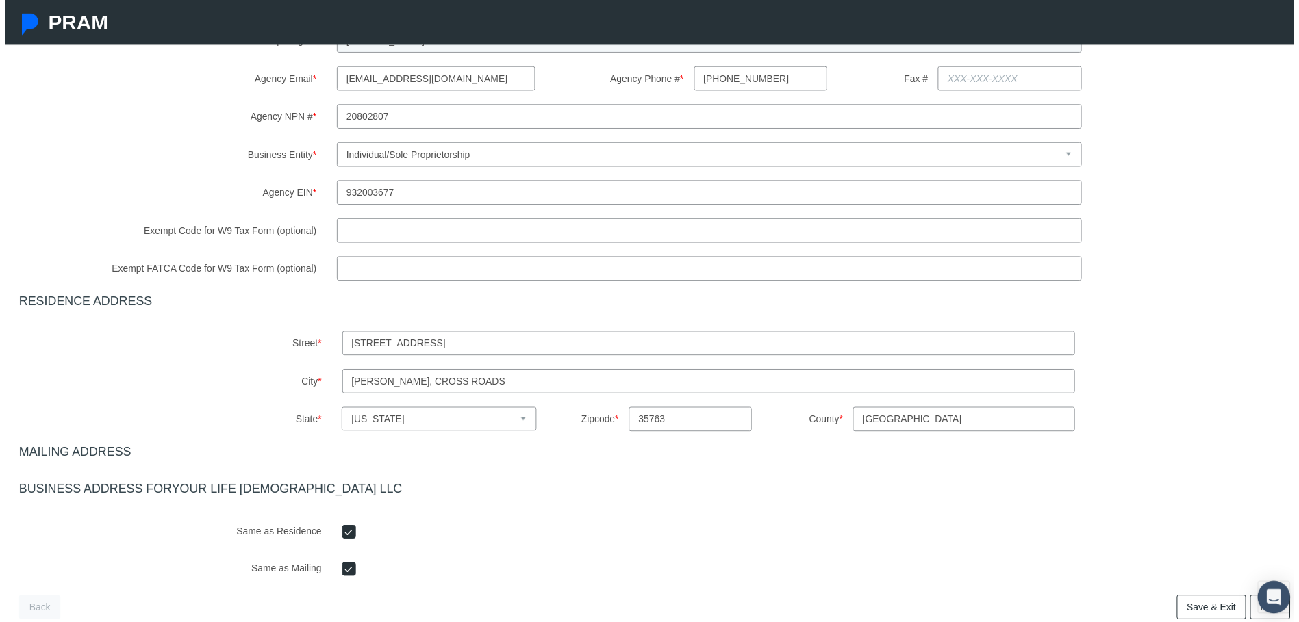
scroll to position [689, 0]
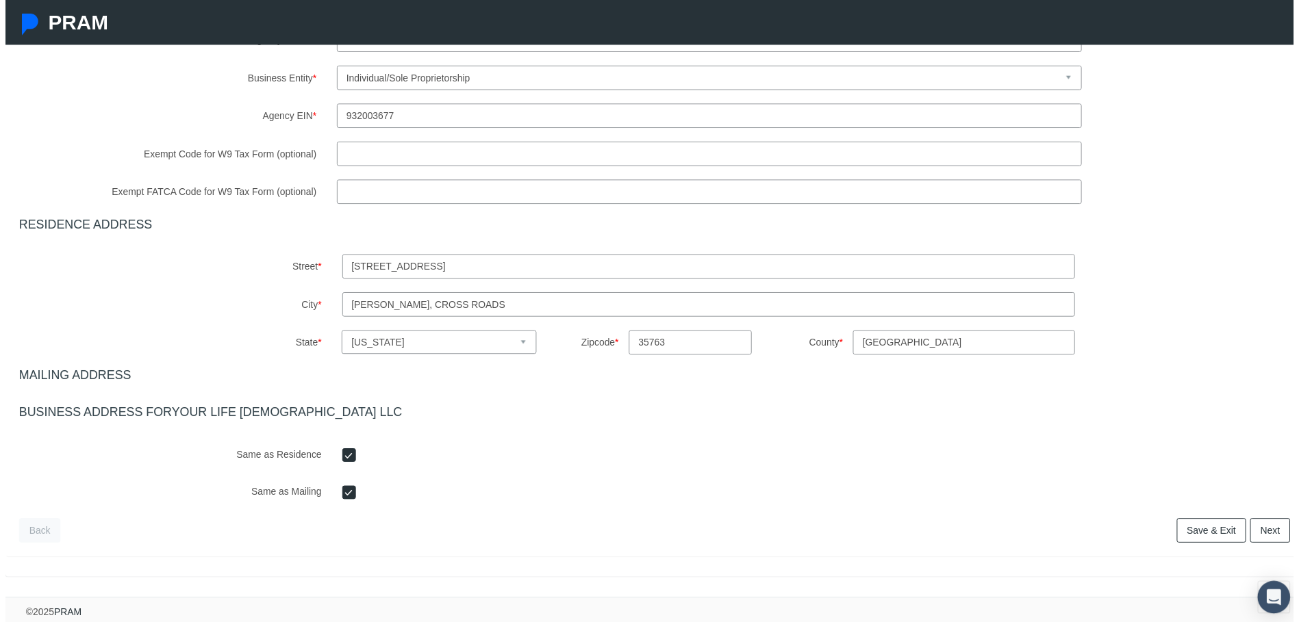
click at [1190, 524] on link "Save & Exit" at bounding box center [1216, 535] width 70 height 25
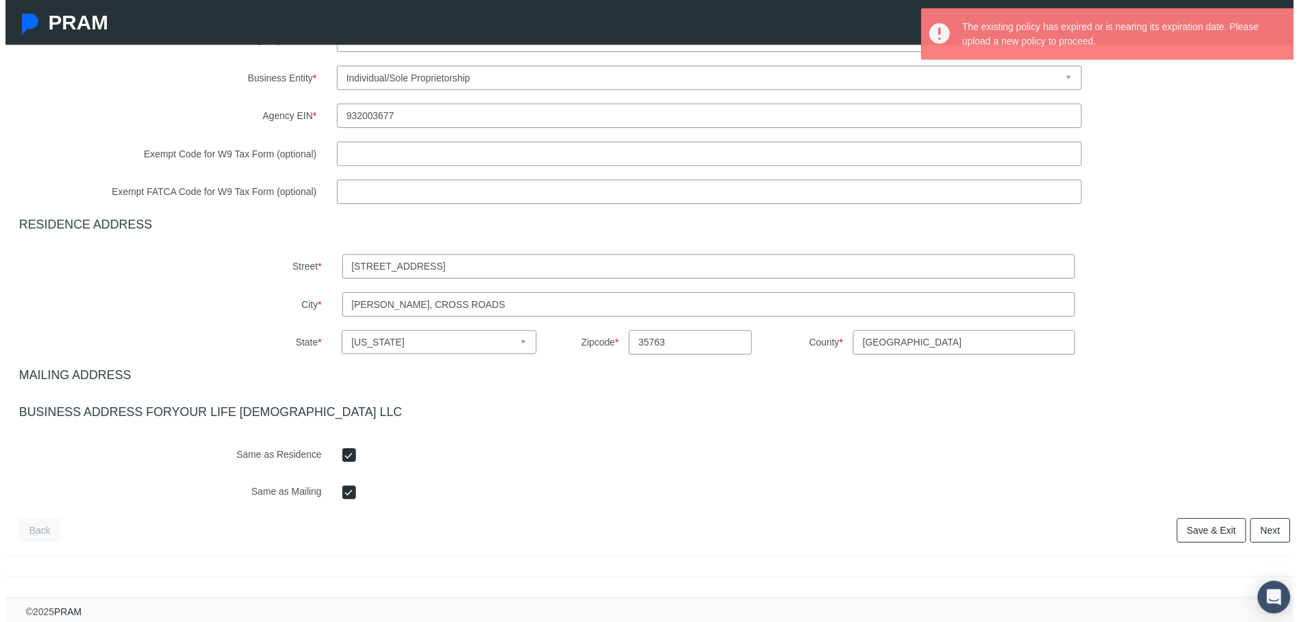
click at [1266, 529] on link "Next" at bounding box center [1275, 535] width 40 height 25
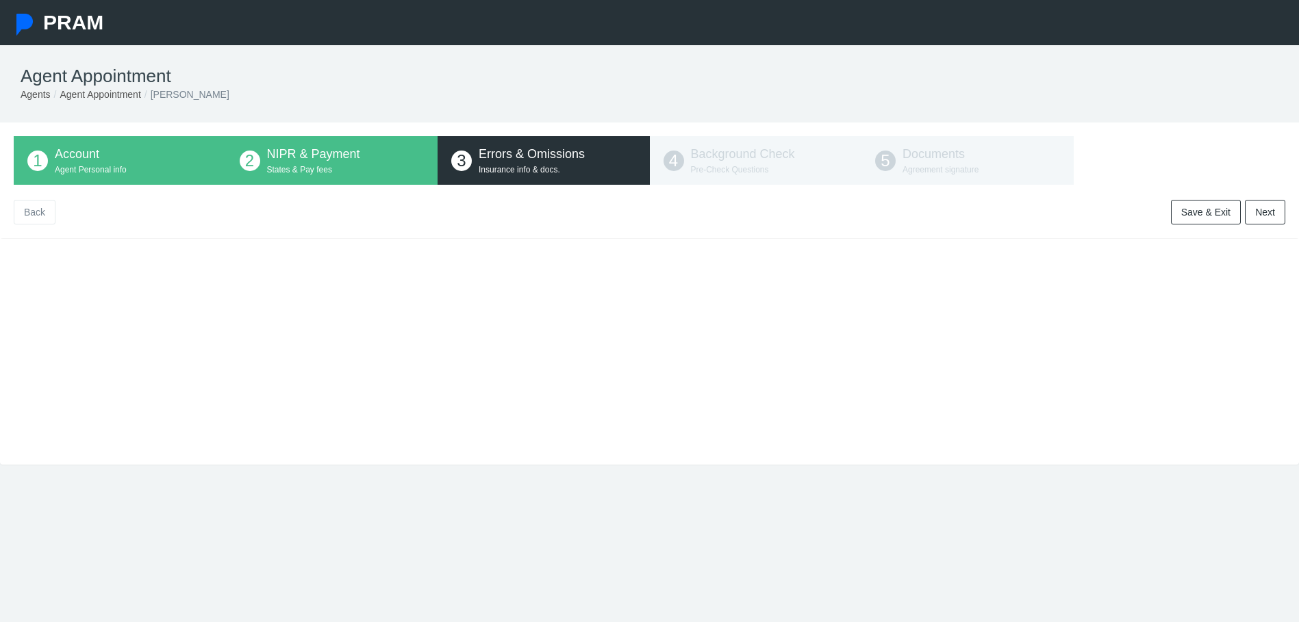
scroll to position [55, 0]
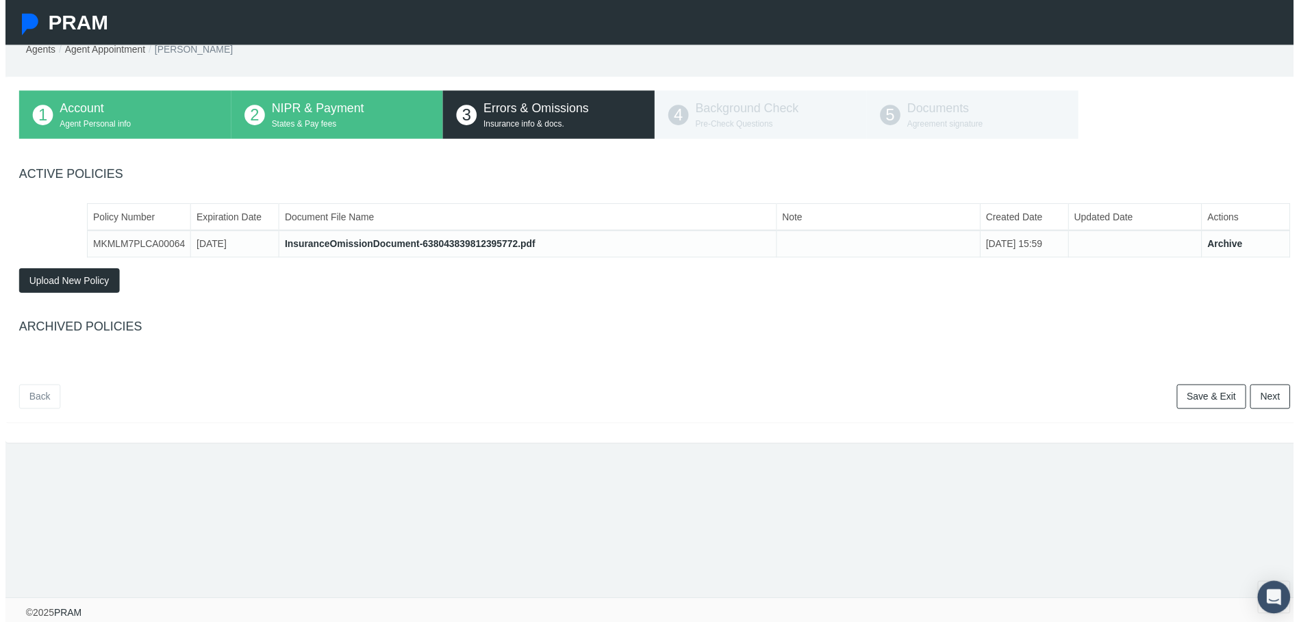
click at [66, 277] on span "Upload New Policy" at bounding box center [64, 282] width 81 height 11
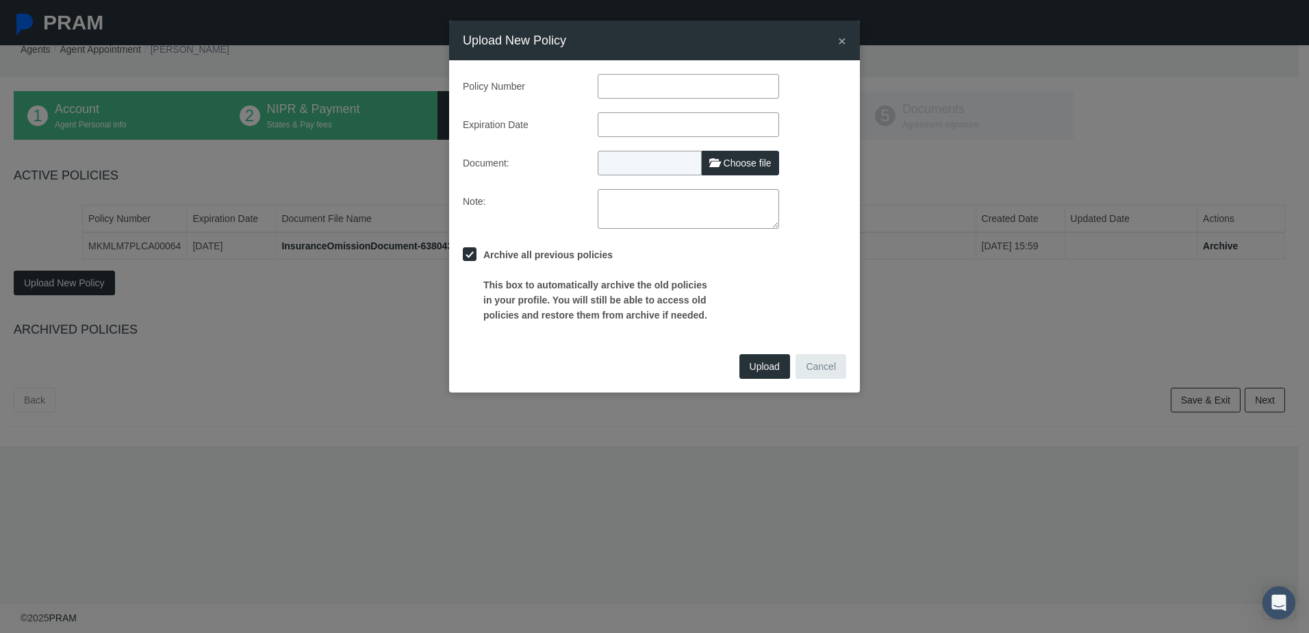
click at [635, 84] on input "text" at bounding box center [688, 86] width 181 height 25
drag, startPoint x: 635, startPoint y: 84, endPoint x: 623, endPoint y: 85, distance: 12.4
click at [623, 85] on input "text" at bounding box center [688, 86] width 181 height 25
click at [646, 92] on input "text" at bounding box center [688, 86] width 181 height 25
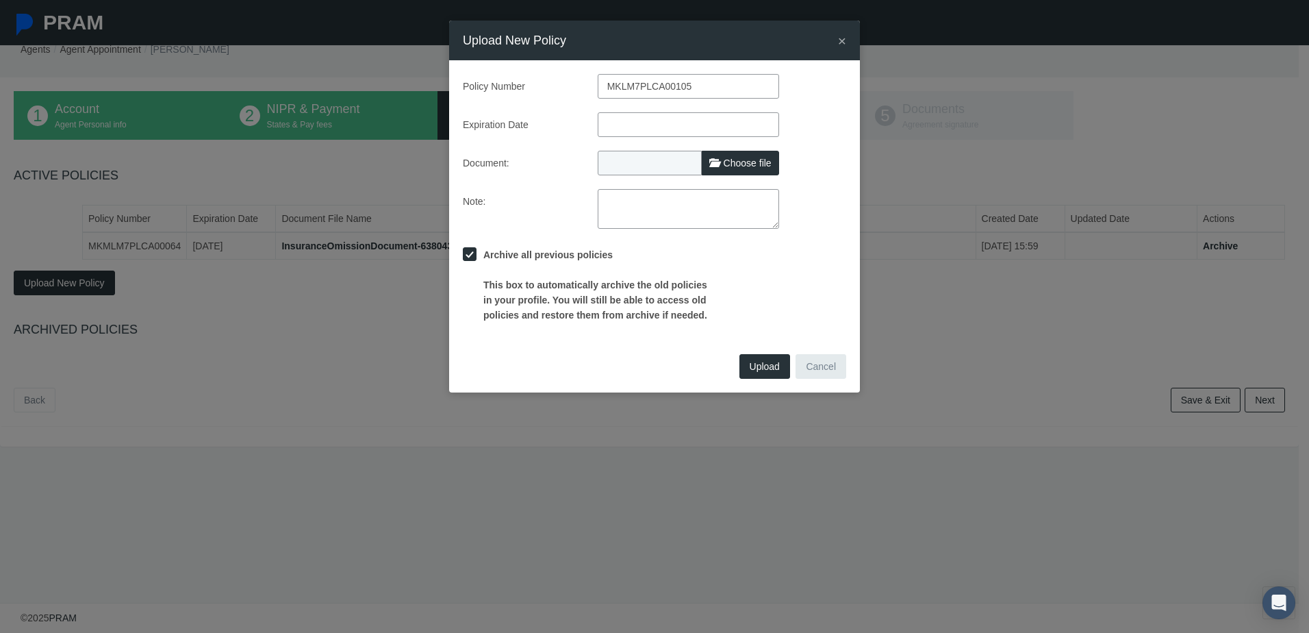
type input "MKLM7PLCA00105"
click at [654, 117] on input "text" at bounding box center [688, 124] width 181 height 25
type input "12/01/2025"
click at [750, 164] on span "Choose file" at bounding box center [748, 162] width 48 height 11
click at [750, 164] on input "Choose file" at bounding box center [688, 160] width 181 height 19
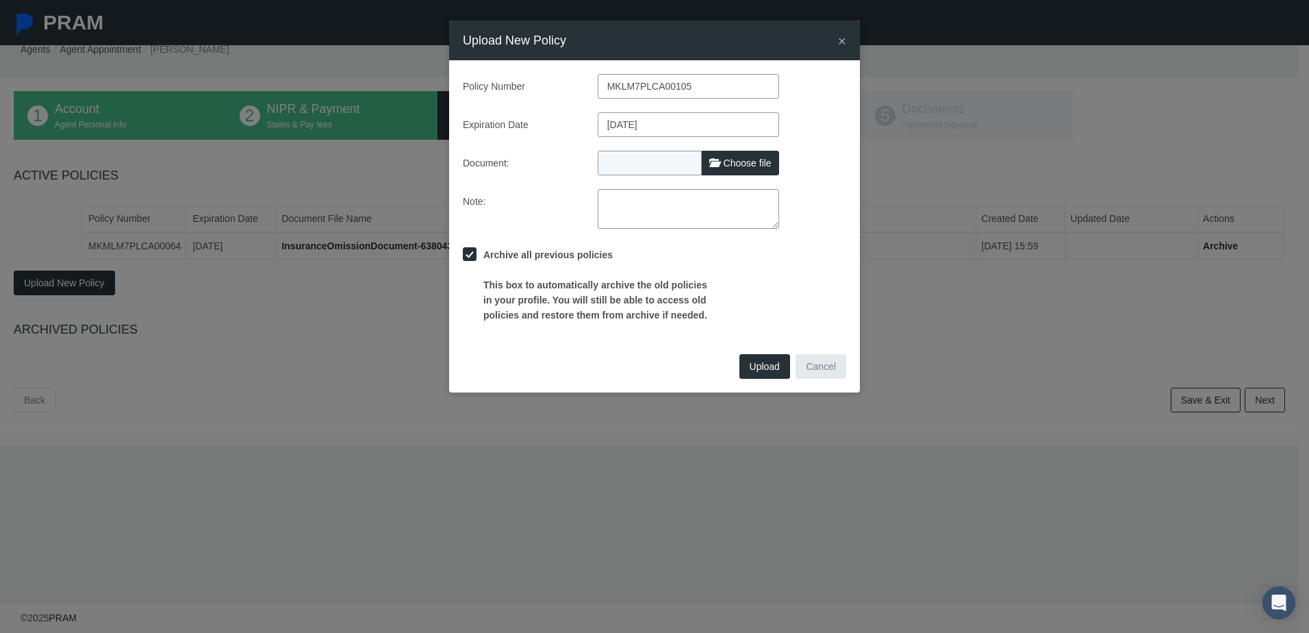
type input "C:\fakepath\E&O 2025 pdf.pdf"
type input "E&O 2025 pdf.pdf"
click at [754, 361] on span "Upload" at bounding box center [765, 366] width 30 height 11
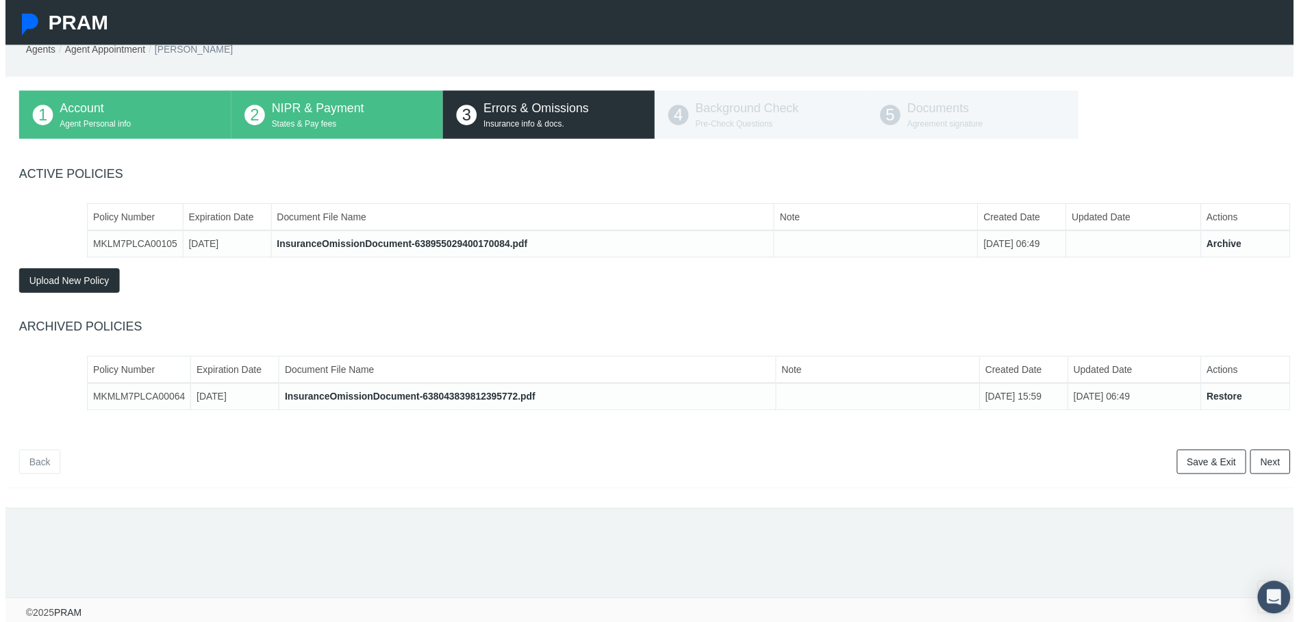
click at [1275, 461] on link "Next" at bounding box center [1275, 465] width 40 height 25
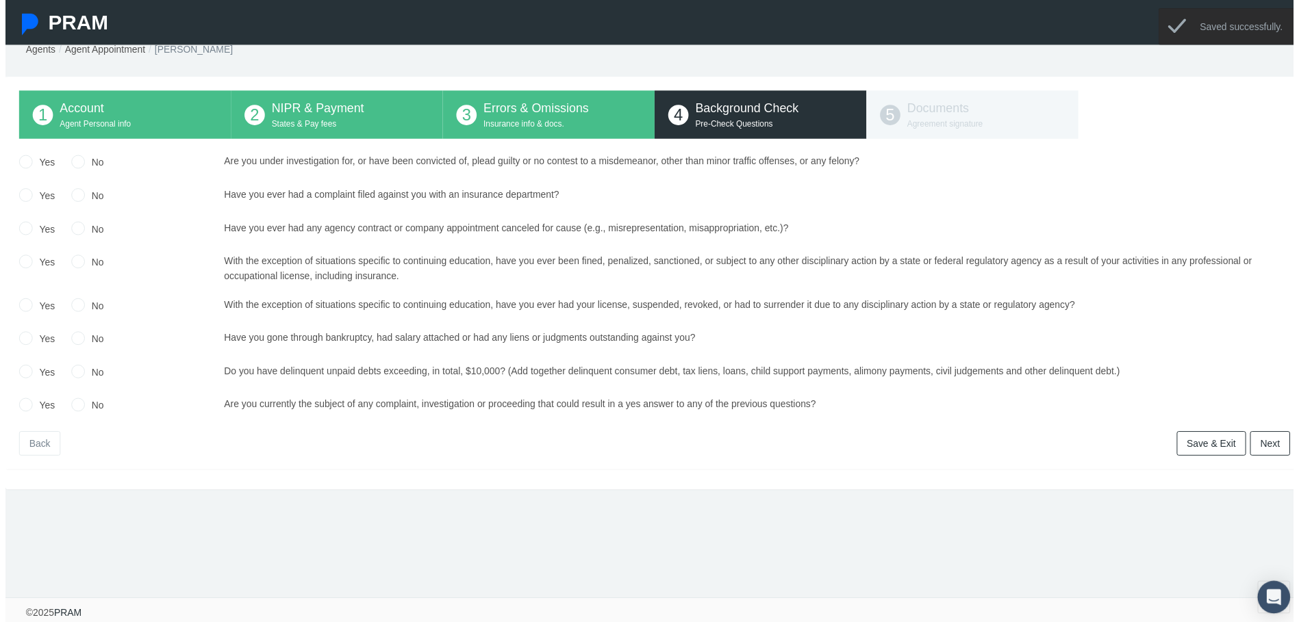
drag, startPoint x: 71, startPoint y: 158, endPoint x: 73, endPoint y: 173, distance: 14.6
click at [71, 159] on input "No" at bounding box center [73, 162] width 14 height 14
radio input "true"
click at [71, 196] on input "No" at bounding box center [73, 195] width 14 height 14
radio input "true"
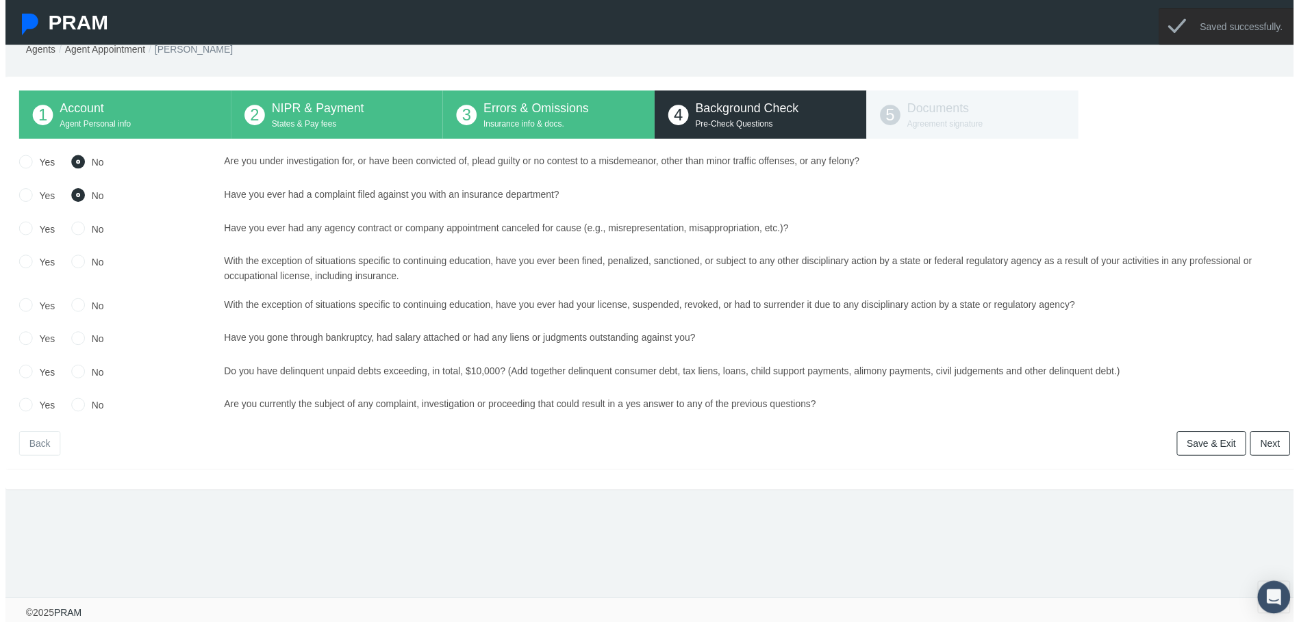
click at [63, 228] on div "Yes No" at bounding box center [111, 232] width 217 height 20
click at [70, 229] on input "No" at bounding box center [73, 229] width 14 height 14
radio input "true"
click at [73, 264] on input "No" at bounding box center [73, 262] width 14 height 14
radio input "true"
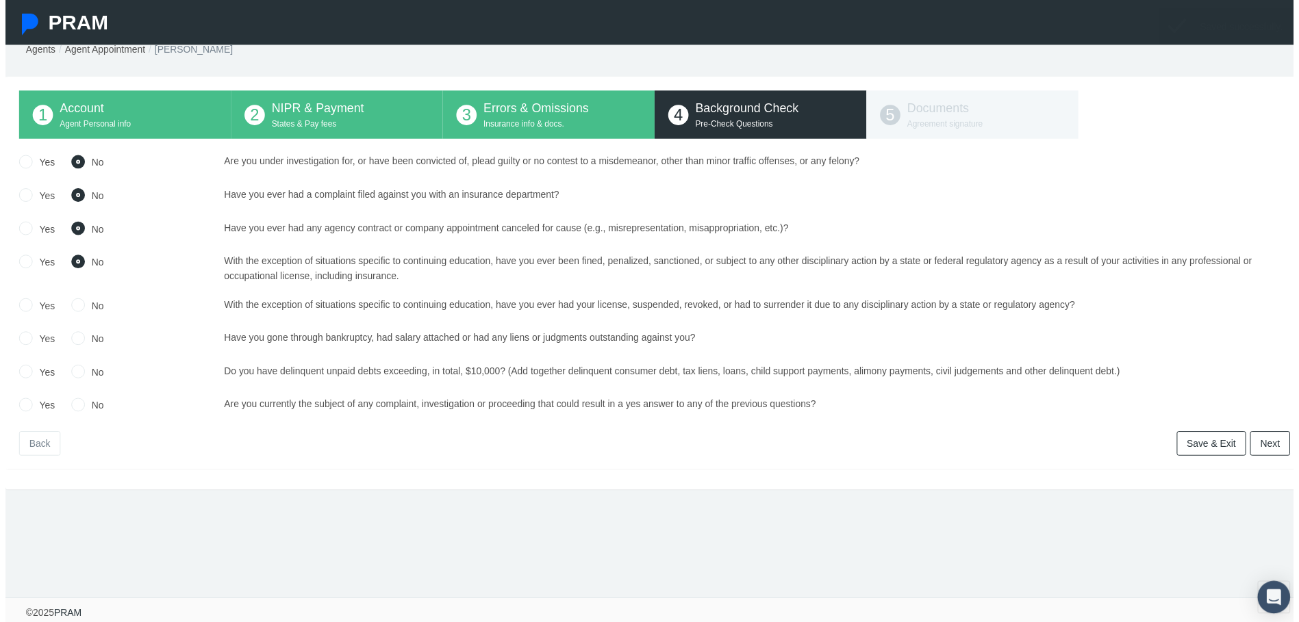
click at [73, 305] on input "No" at bounding box center [73, 306] width 14 height 14
radio input "true"
drag, startPoint x: 75, startPoint y: 336, endPoint x: 75, endPoint y: 346, distance: 10.3
click at [75, 337] on input "No" at bounding box center [73, 340] width 14 height 14
radio input "true"
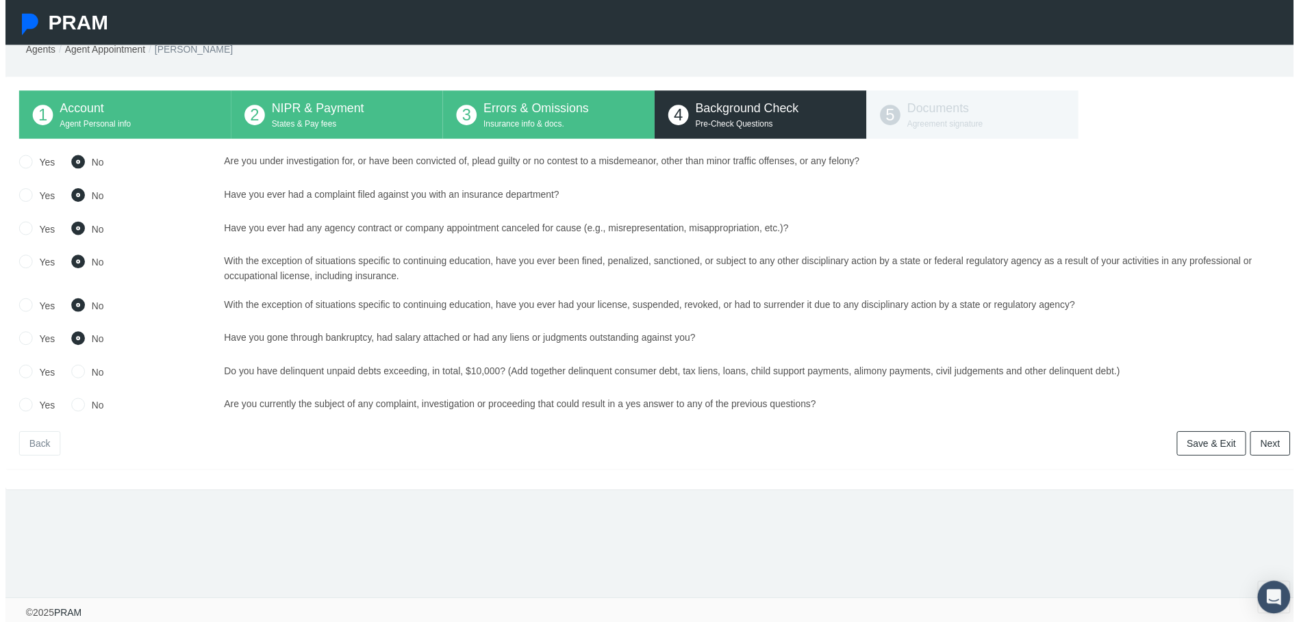
click at [75, 368] on input "No" at bounding box center [73, 373] width 14 height 14
radio input "true"
click at [76, 406] on input "No" at bounding box center [73, 407] width 14 height 14
radio input "true"
click at [1260, 450] on link "Next" at bounding box center [1275, 447] width 40 height 25
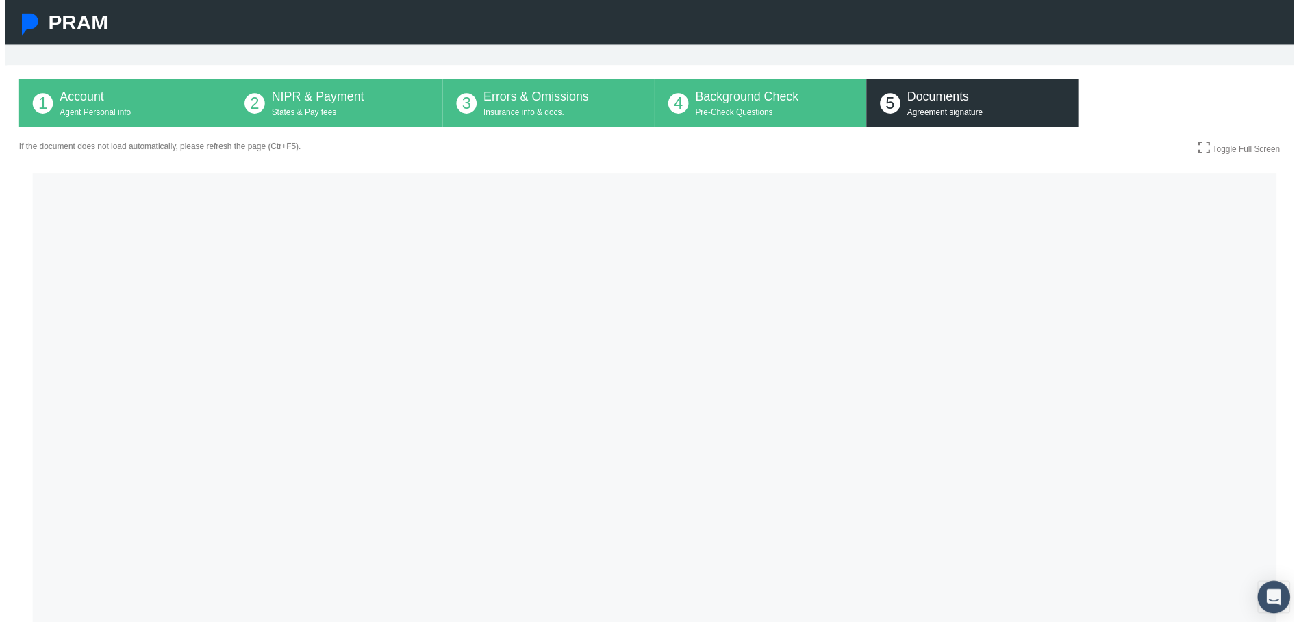
scroll to position [0, 0]
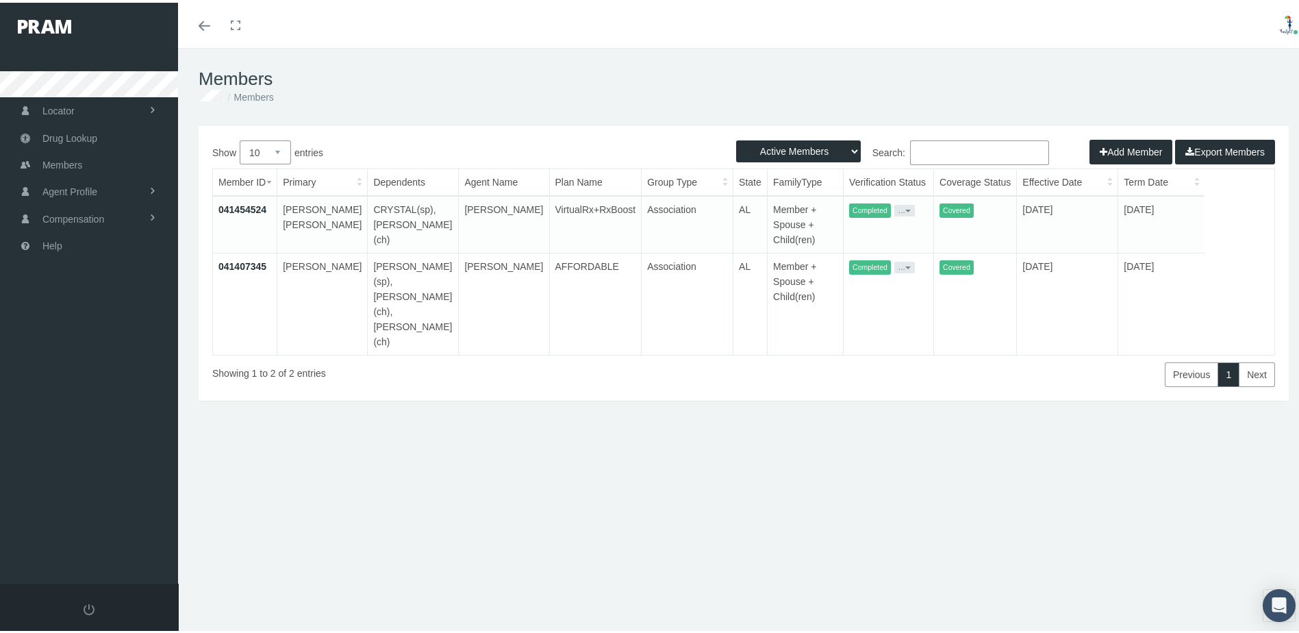
click at [248, 266] on link "041407345" at bounding box center [242, 263] width 48 height 11
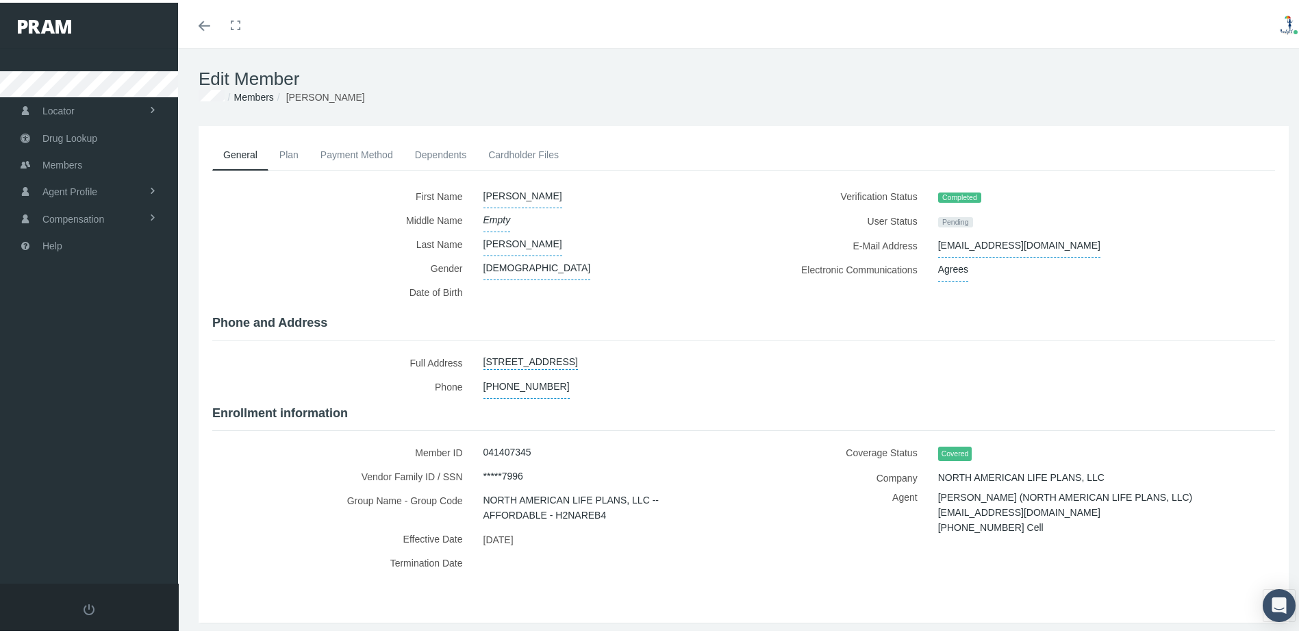
click at [362, 147] on link "Payment Method" at bounding box center [356, 152] width 94 height 30
